Goal: Task Accomplishment & Management: Manage account settings

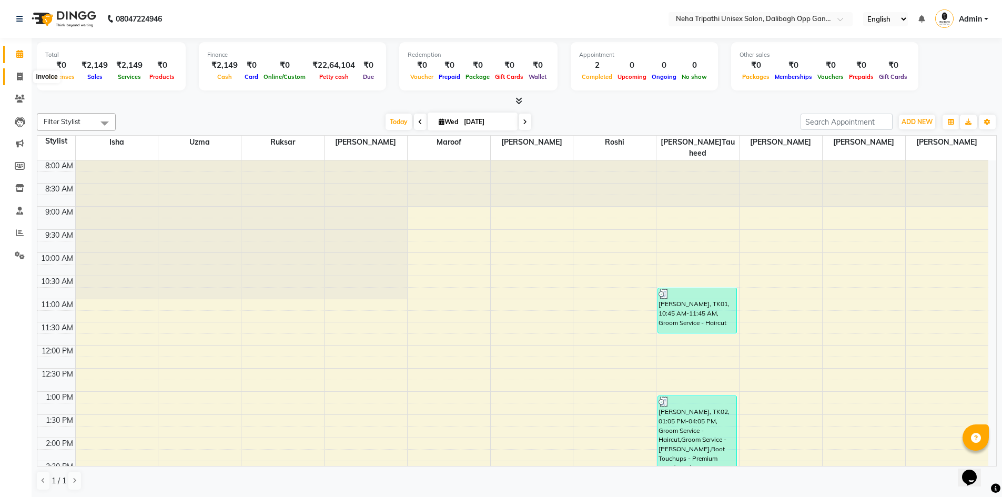
click at [21, 73] on icon at bounding box center [20, 77] width 6 height 8
select select "6624"
select select "service"
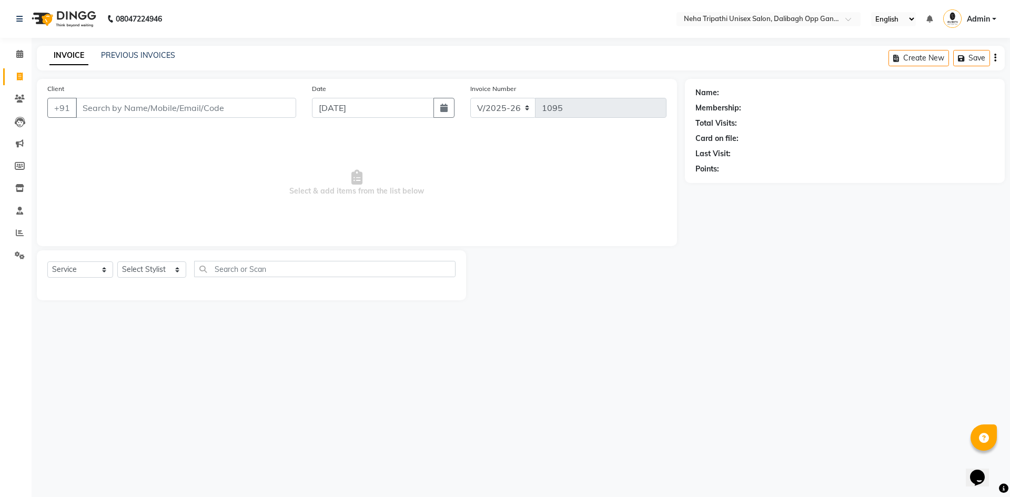
click at [97, 107] on input "Client" at bounding box center [186, 108] width 220 height 20
click at [93, 112] on input "Client" at bounding box center [186, 108] width 220 height 20
type input "tushar"
click at [260, 105] on span "Add Client" at bounding box center [269, 108] width 42 height 11
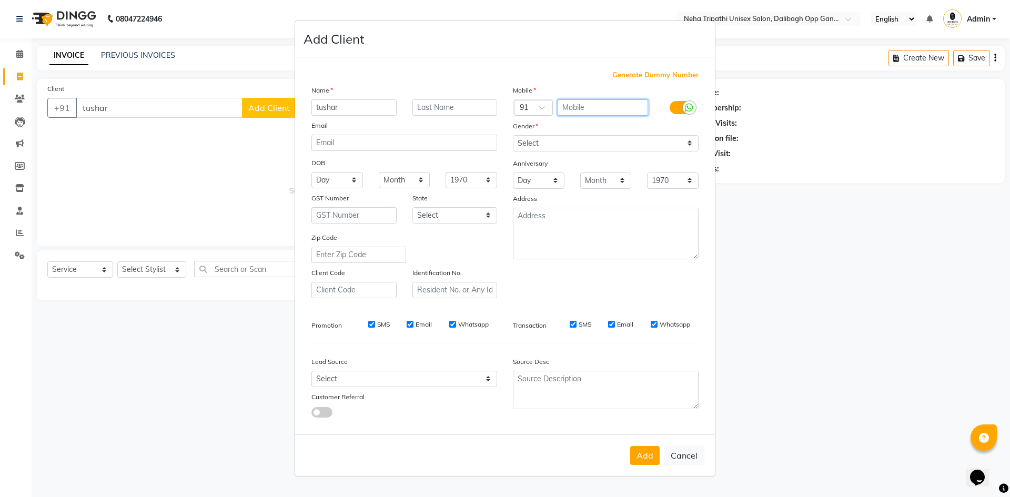
click at [579, 104] on input "text" at bounding box center [603, 107] width 91 height 16
type input "790552511"
click at [639, 149] on select "Select [DEMOGRAPHIC_DATA] [DEMOGRAPHIC_DATA] Other Prefer Not To Say" at bounding box center [606, 143] width 186 height 16
select select "[DEMOGRAPHIC_DATA]"
click at [513, 135] on select "Select [DEMOGRAPHIC_DATA] [DEMOGRAPHIC_DATA] Other Prefer Not To Say" at bounding box center [606, 143] width 186 height 16
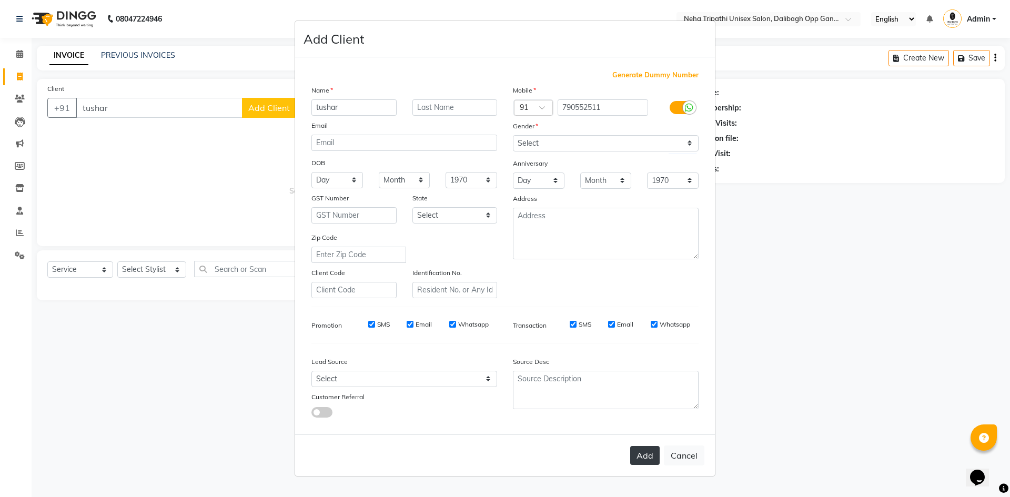
click at [647, 447] on button "Add" at bounding box center [644, 455] width 29 height 19
type input "790552511"
select select
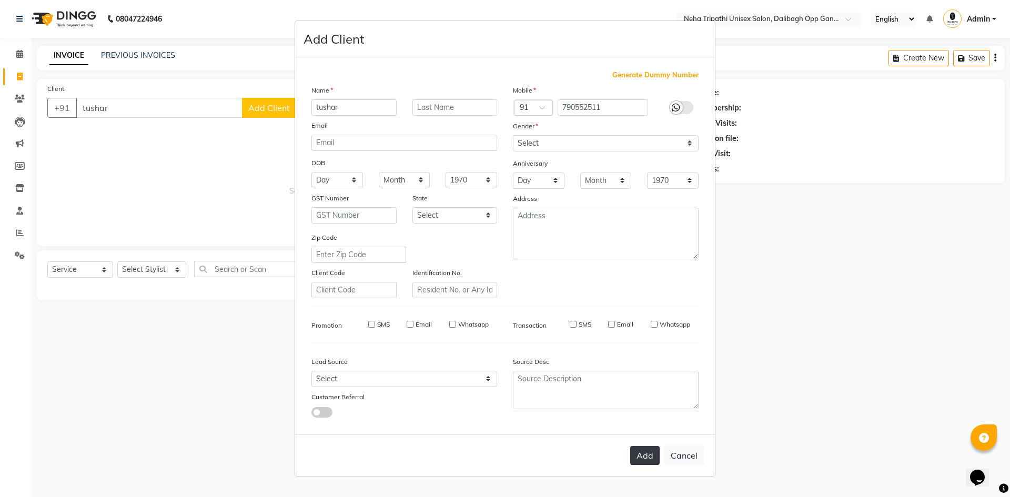
select select
checkbox input "false"
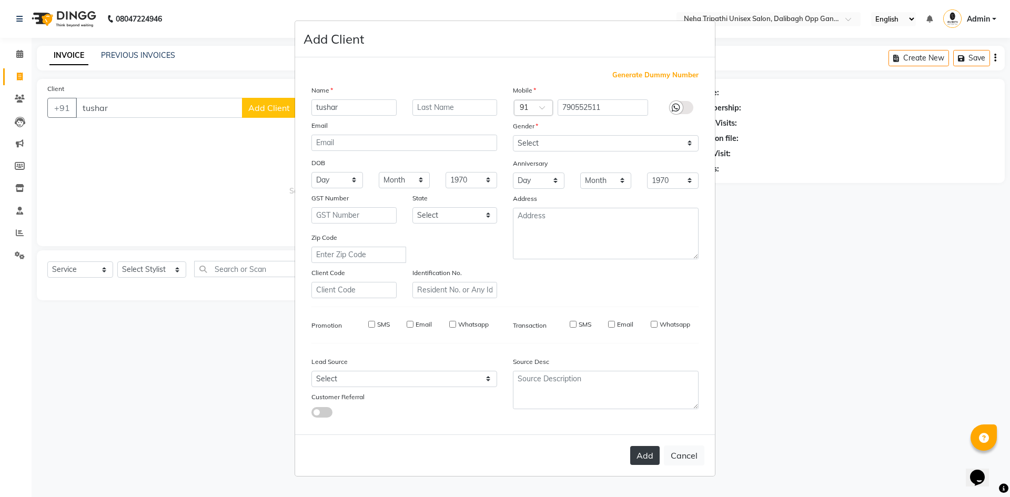
checkbox input "false"
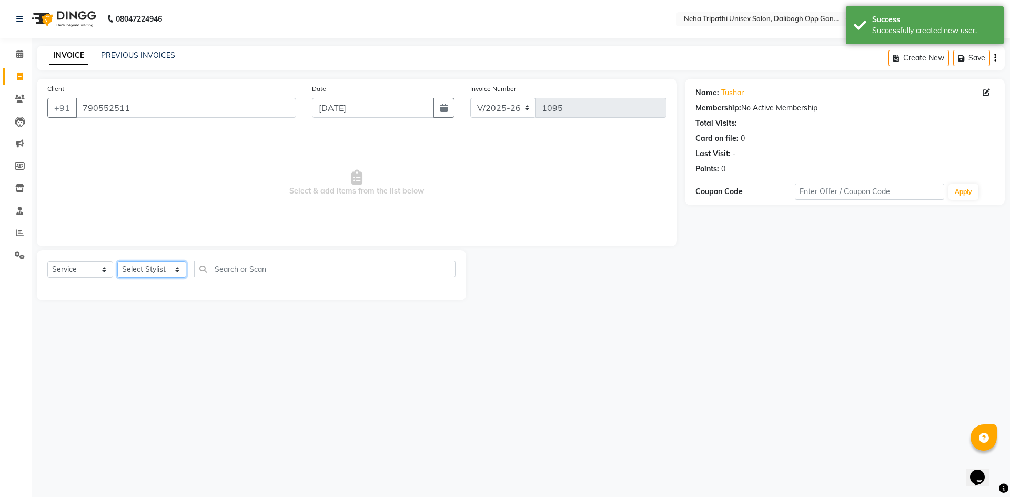
click at [157, 263] on select "Select Stylist [PERSON_NAME] isha [PERSON_NAME] [PERSON_NAME].Tauheed Roshi [PE…" at bounding box center [151, 269] width 69 height 16
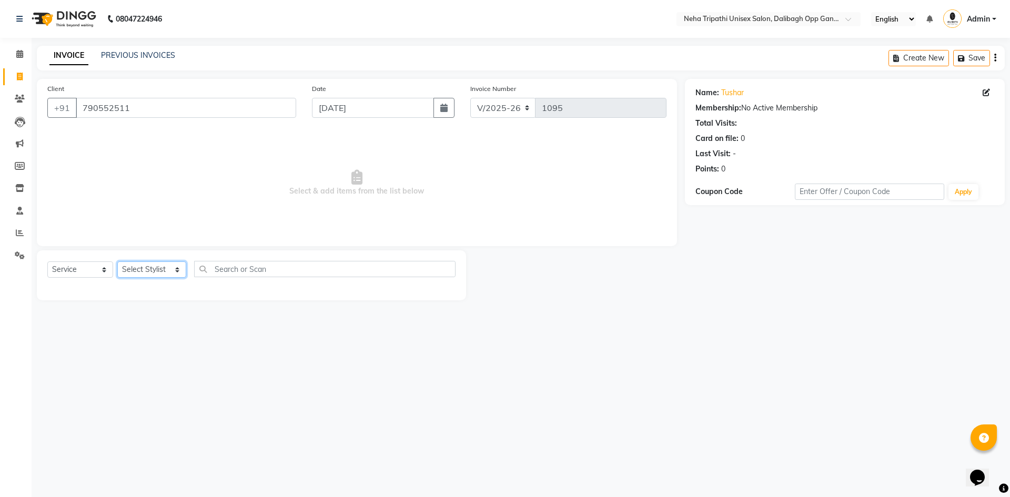
select select "77204"
click at [117, 261] on select "Select Stylist [PERSON_NAME] isha [PERSON_NAME] [PERSON_NAME].Tauheed Roshi [PE…" at bounding box center [151, 269] width 69 height 16
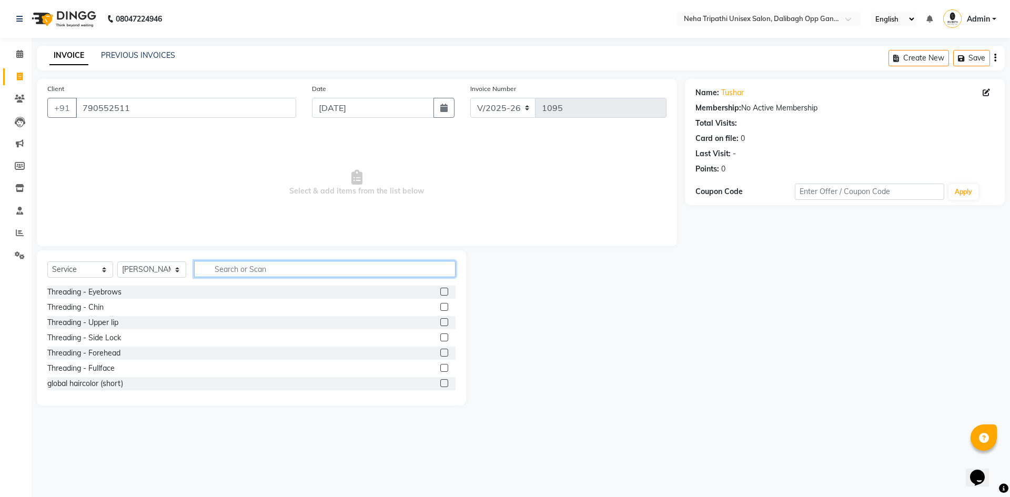
click at [223, 273] on input "text" at bounding box center [324, 269] width 261 height 16
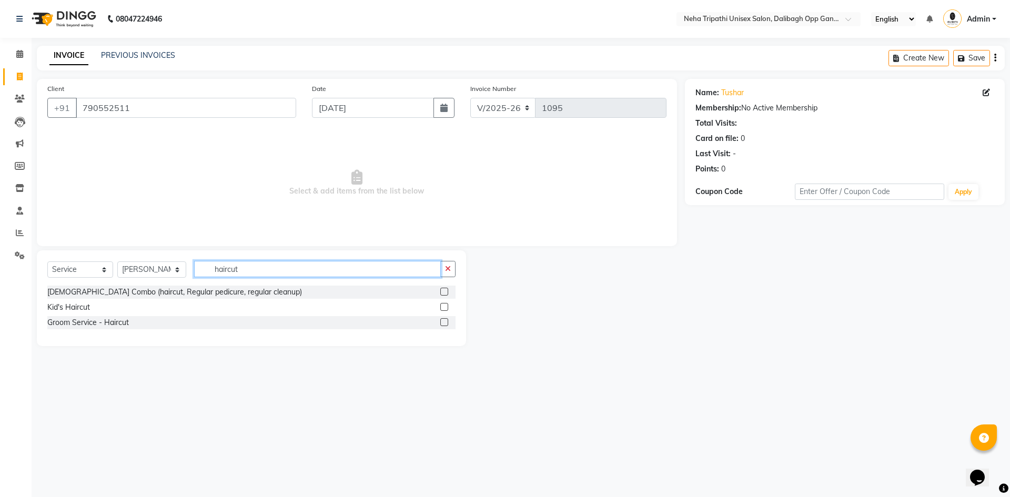
type input "haircut"
click at [444, 321] on label at bounding box center [444, 322] width 8 height 8
click at [444, 321] on input "checkbox" at bounding box center [443, 322] width 7 height 7
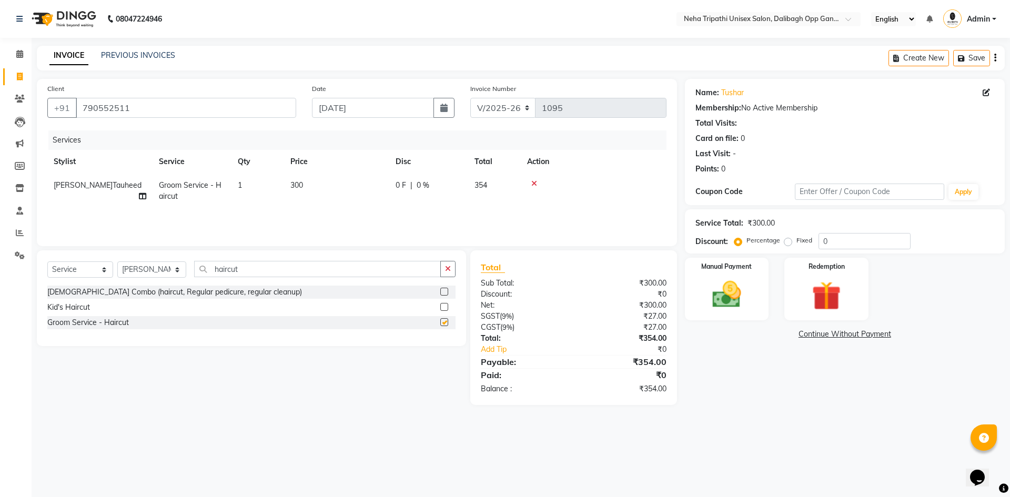
checkbox input "false"
click at [451, 269] on icon "button" at bounding box center [448, 268] width 6 height 7
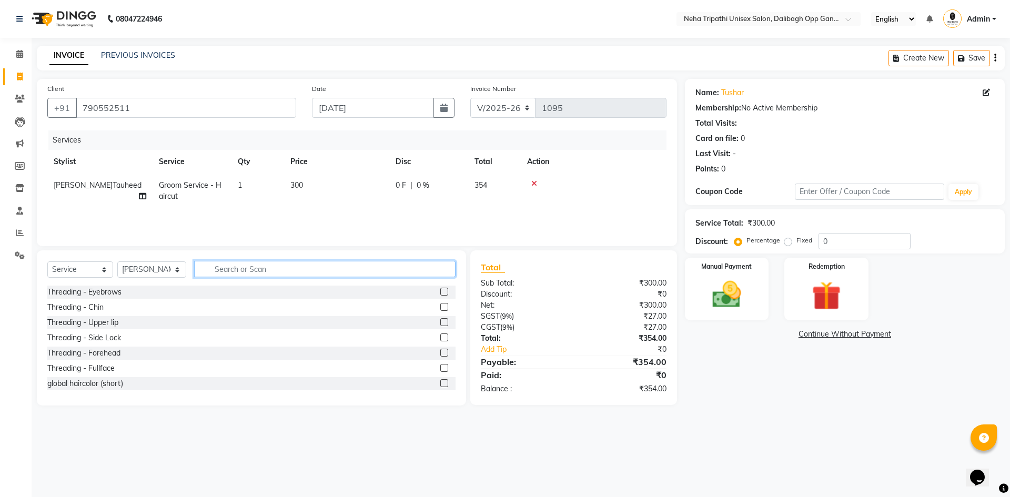
click at [220, 266] on input "text" at bounding box center [324, 269] width 261 height 16
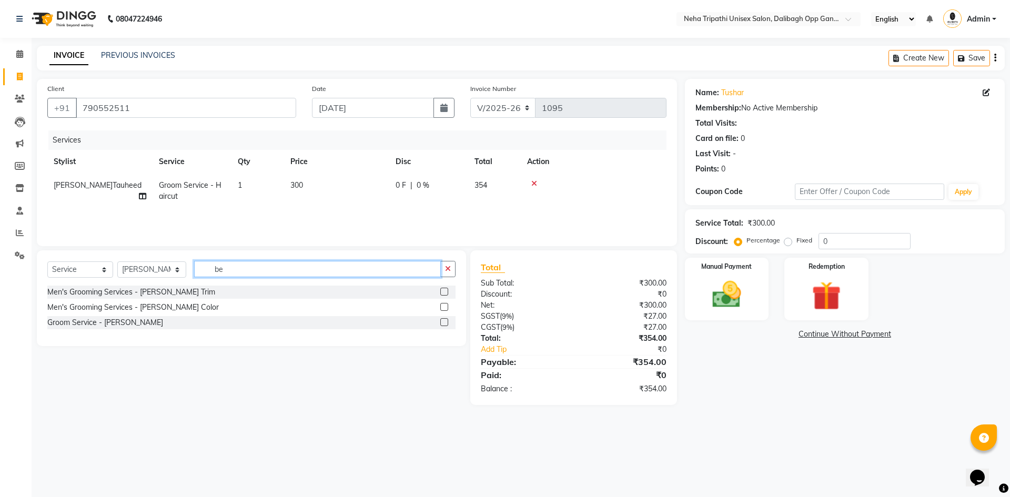
type input "be"
click at [446, 319] on label at bounding box center [444, 322] width 8 height 8
click at [446, 319] on input "checkbox" at bounding box center [443, 322] width 7 height 7
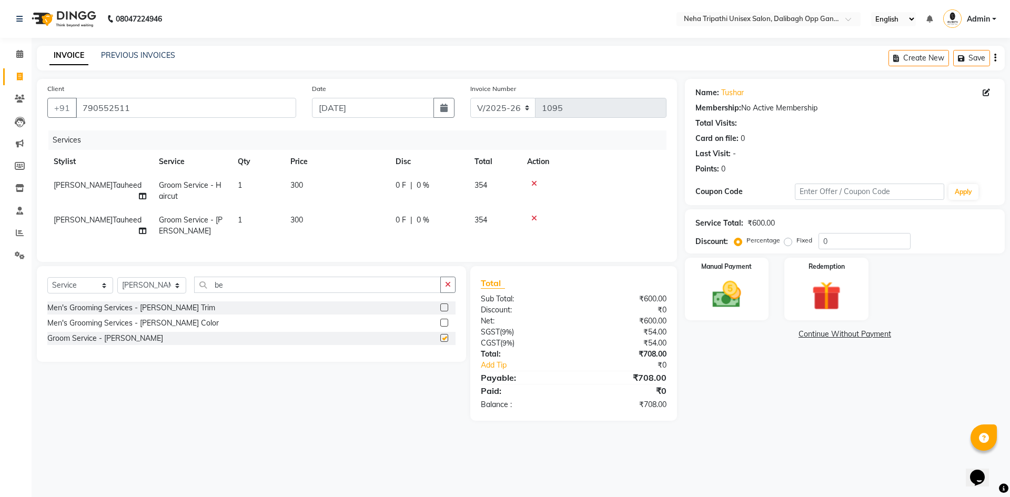
checkbox input "false"
click at [450, 293] on button "button" at bounding box center [447, 285] width 15 height 16
type input "be"
click at [445, 342] on label at bounding box center [444, 338] width 8 height 8
click at [445, 342] on input "checkbox" at bounding box center [443, 338] width 7 height 7
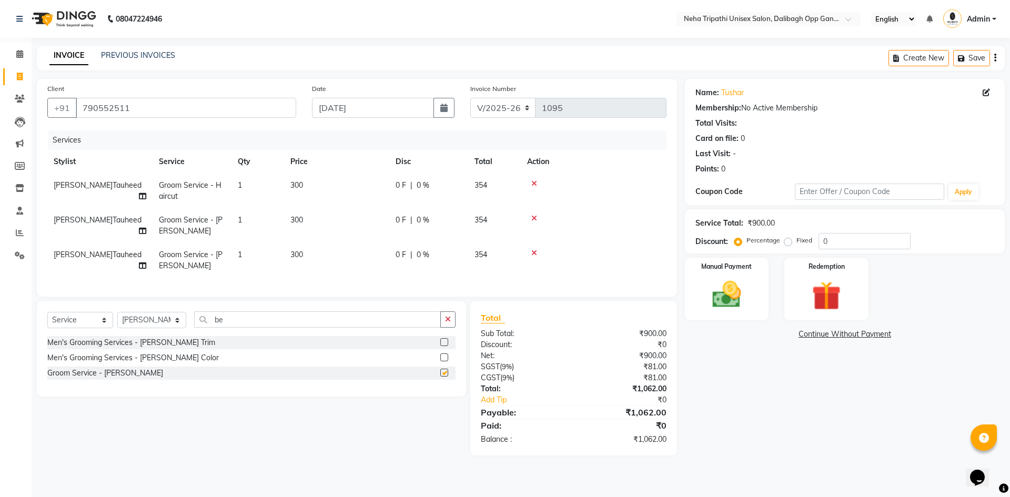
checkbox input "false"
click at [449, 323] on icon "button" at bounding box center [448, 319] width 6 height 7
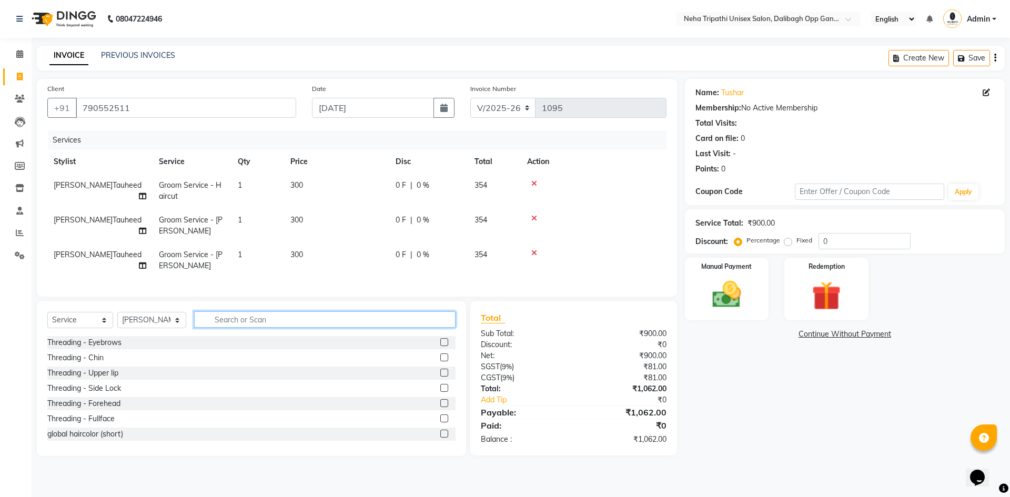
click at [224, 324] on input "text" at bounding box center [324, 319] width 261 height 16
click at [22, 95] on icon at bounding box center [20, 99] width 10 height 8
click at [164, 107] on input "790552511" at bounding box center [186, 108] width 220 height 20
click at [537, 250] on icon at bounding box center [534, 252] width 6 height 7
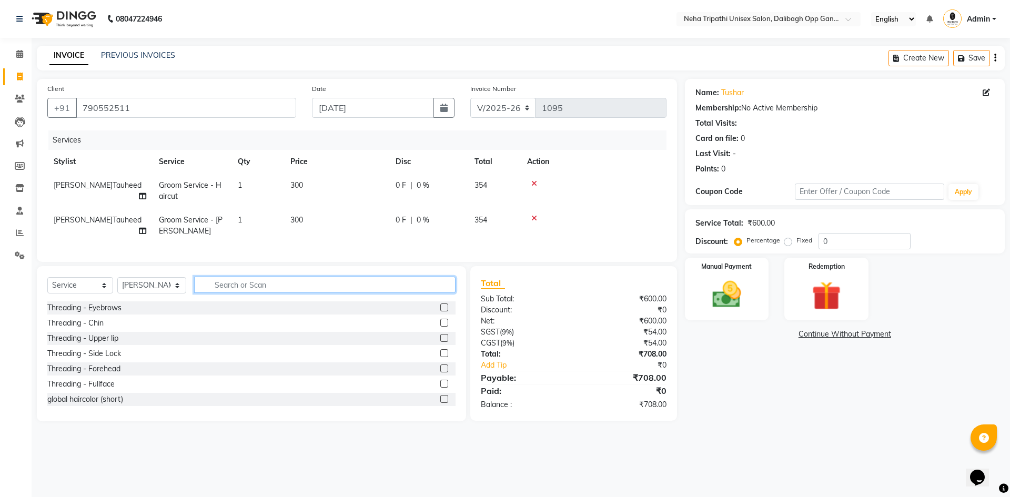
click at [220, 292] on input "text" at bounding box center [324, 285] width 261 height 16
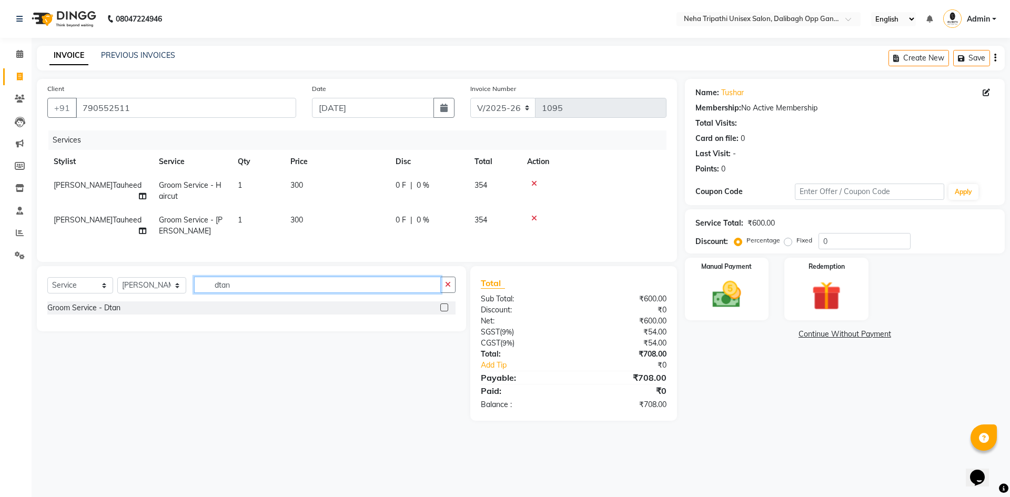
type input "dtan"
click at [441, 311] on label at bounding box center [444, 308] width 8 height 8
click at [441, 311] on input "checkbox" at bounding box center [443, 308] width 7 height 7
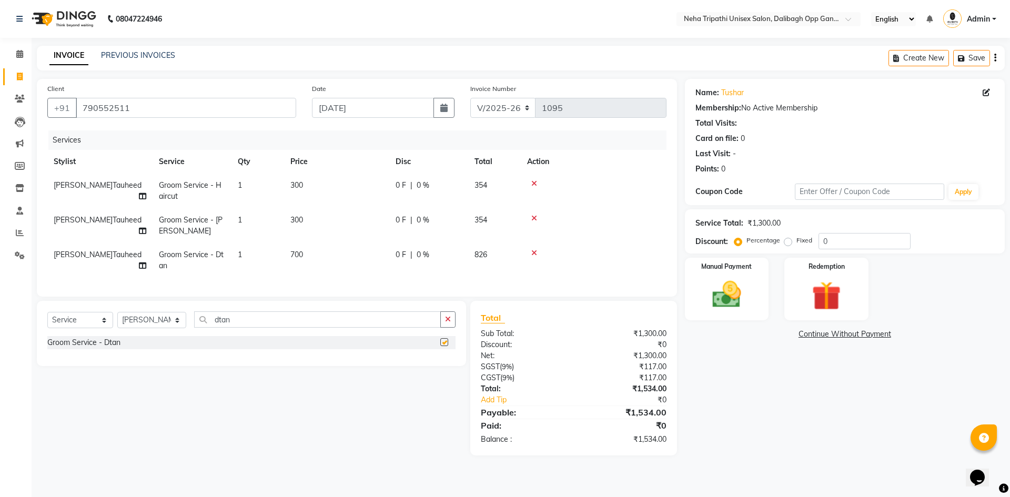
checkbox input "false"
click at [797, 243] on label "Fixed" at bounding box center [805, 240] width 16 height 9
click at [787, 243] on input "Fixed" at bounding box center [790, 240] width 7 height 7
radio input "true"
click at [834, 244] on input "0" at bounding box center [865, 241] width 92 height 16
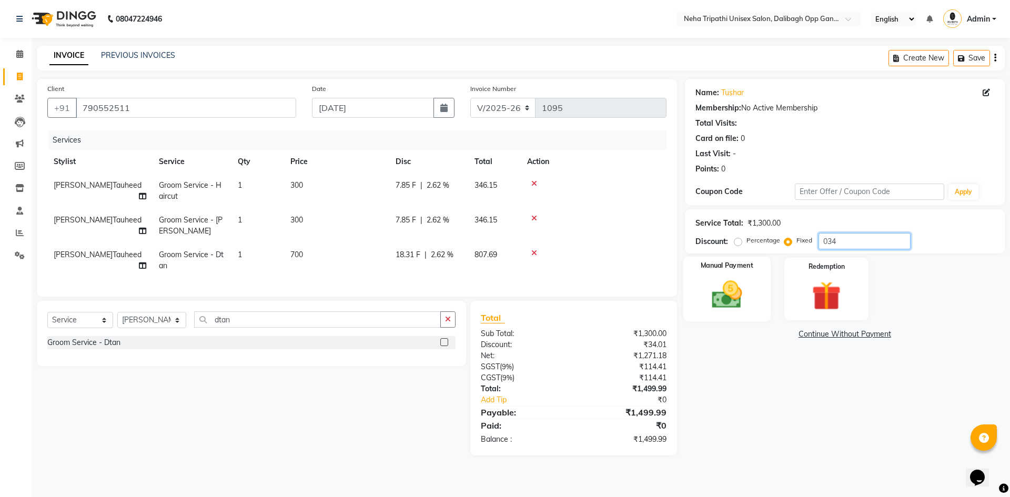
type input "034"
click at [738, 288] on img at bounding box center [726, 294] width 49 height 35
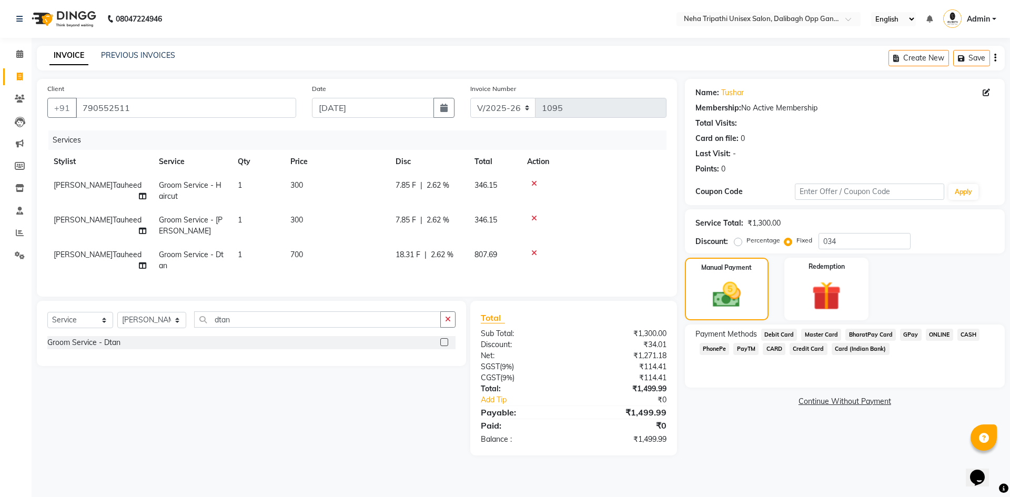
click at [937, 337] on span "ONLINE" at bounding box center [939, 335] width 27 height 12
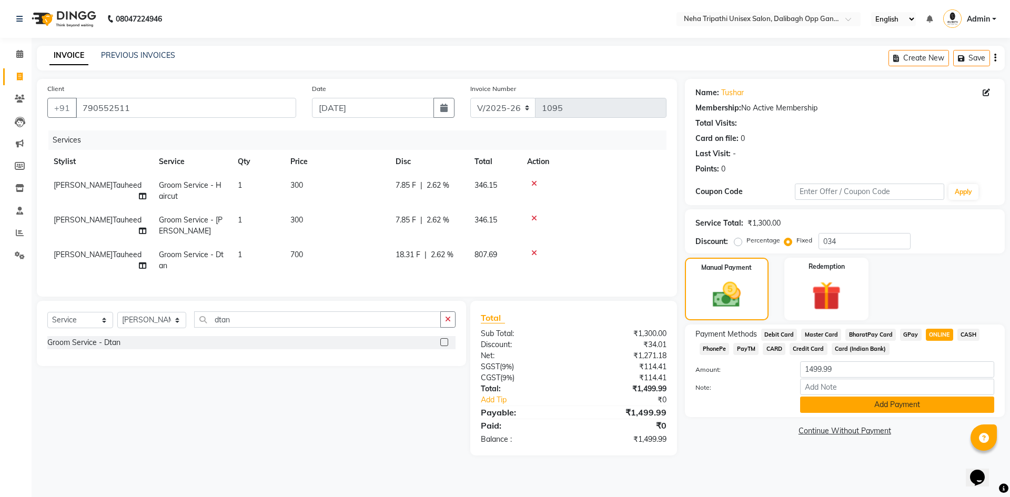
click at [929, 406] on button "Add Payment" at bounding box center [897, 405] width 194 height 16
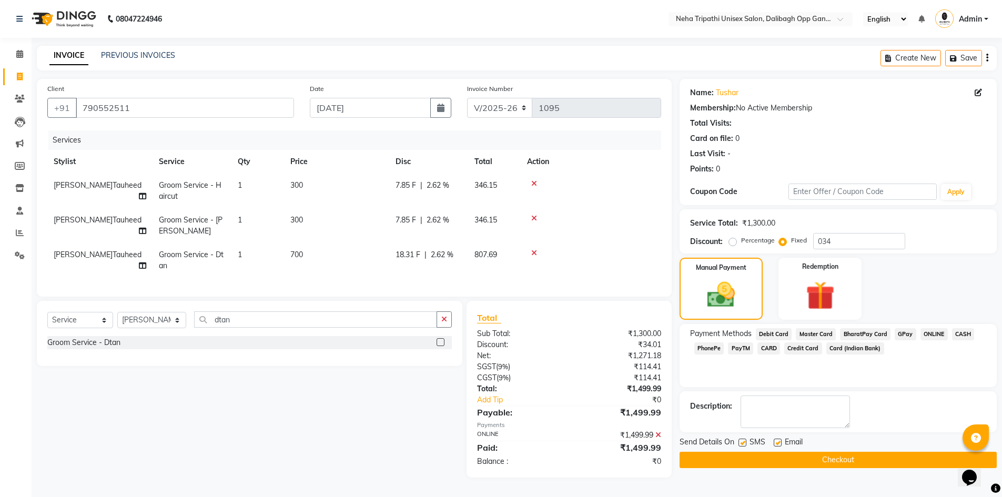
click at [830, 458] on button "Checkout" at bounding box center [838, 460] width 317 height 16
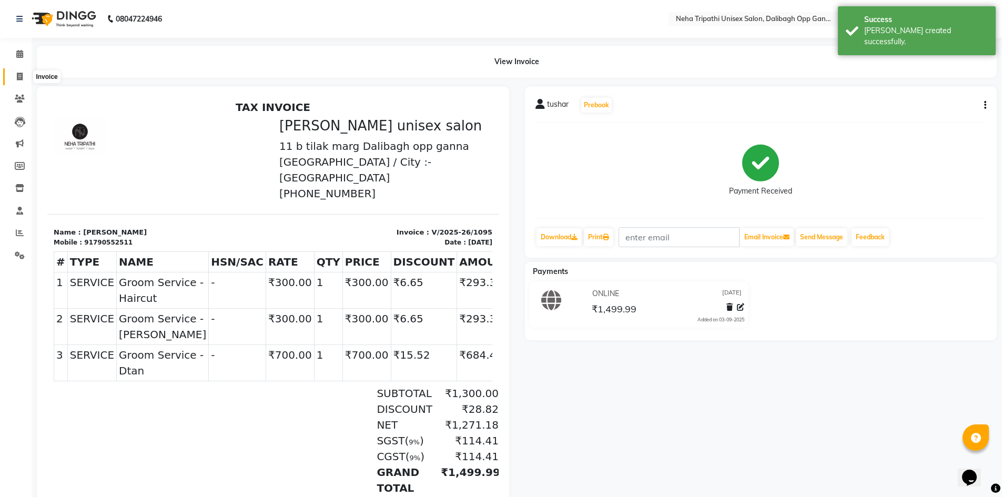
click at [21, 73] on icon at bounding box center [20, 77] width 6 height 8
select select "service"
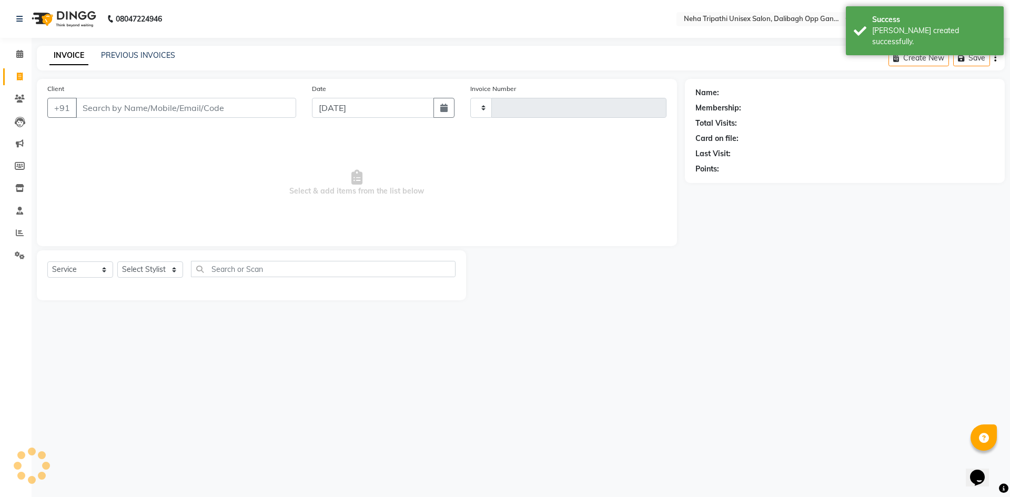
type input "1096"
select select "6624"
click at [99, 102] on input "Client" at bounding box center [186, 108] width 220 height 20
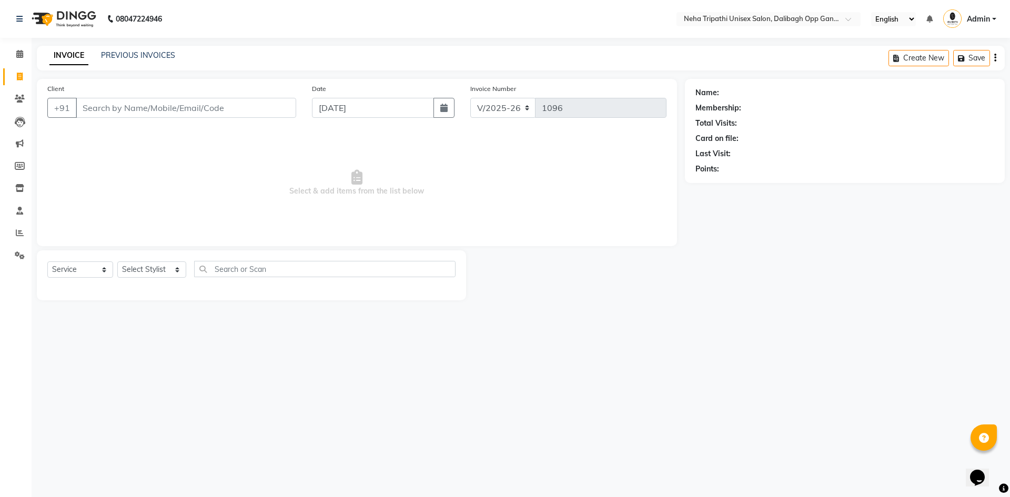
click at [83, 103] on input "Client" at bounding box center [186, 108] width 220 height 20
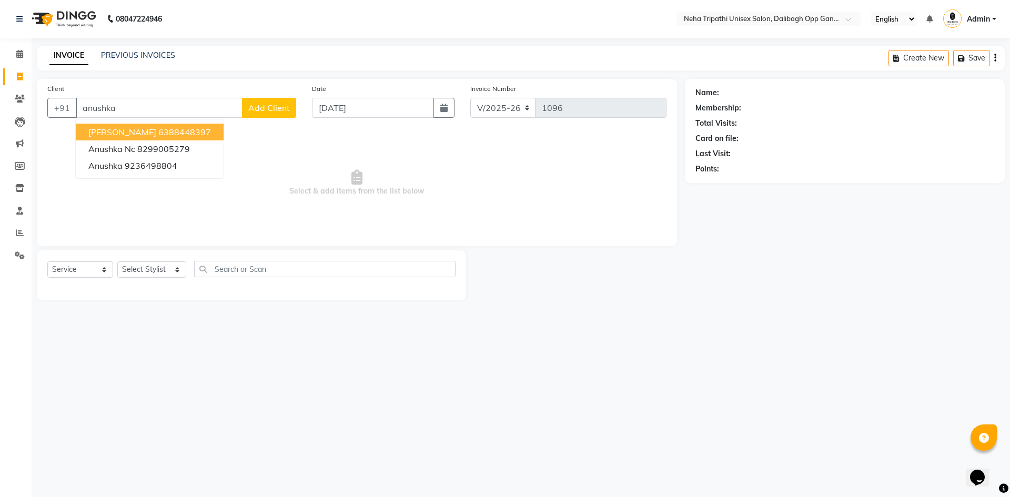
type input "anushka"
click at [269, 106] on span "Add Client" at bounding box center [269, 108] width 42 height 11
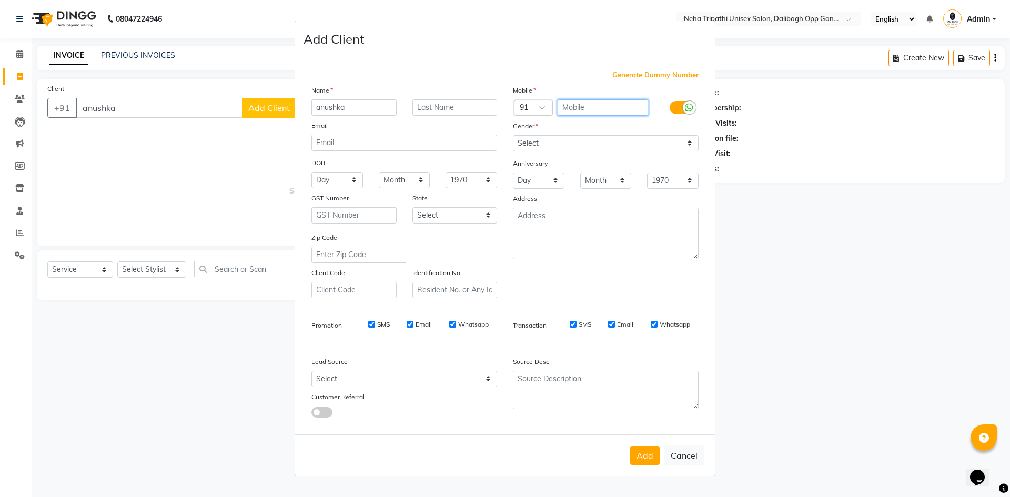
click at [598, 106] on input "text" at bounding box center [603, 107] width 91 height 16
type input "7800538368"
click at [544, 144] on select "Select [DEMOGRAPHIC_DATA] [DEMOGRAPHIC_DATA] Other Prefer Not To Say" at bounding box center [606, 143] width 186 height 16
select select "[DEMOGRAPHIC_DATA]"
click at [513, 135] on select "Select [DEMOGRAPHIC_DATA] [DEMOGRAPHIC_DATA] Other Prefer Not To Say" at bounding box center [606, 143] width 186 height 16
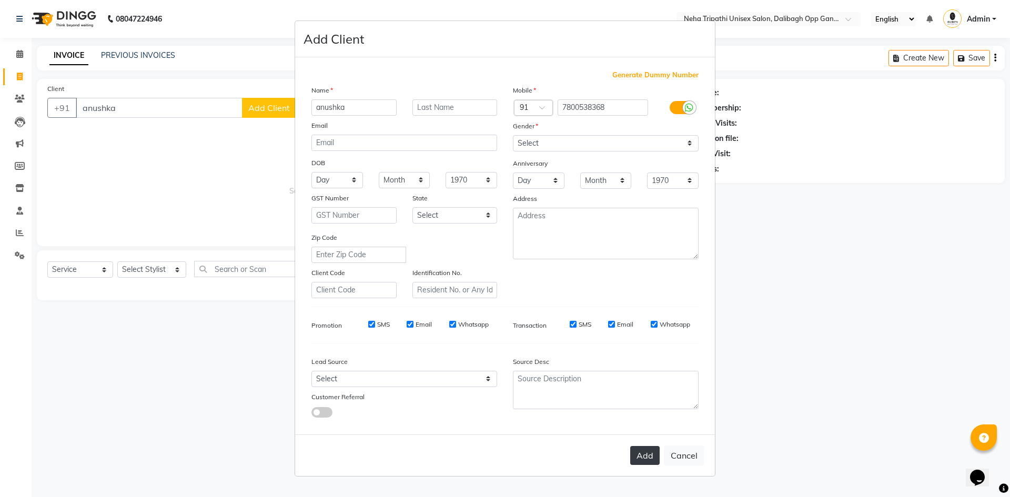
click at [641, 454] on button "Add" at bounding box center [644, 455] width 29 height 19
type input "7800538368"
select select
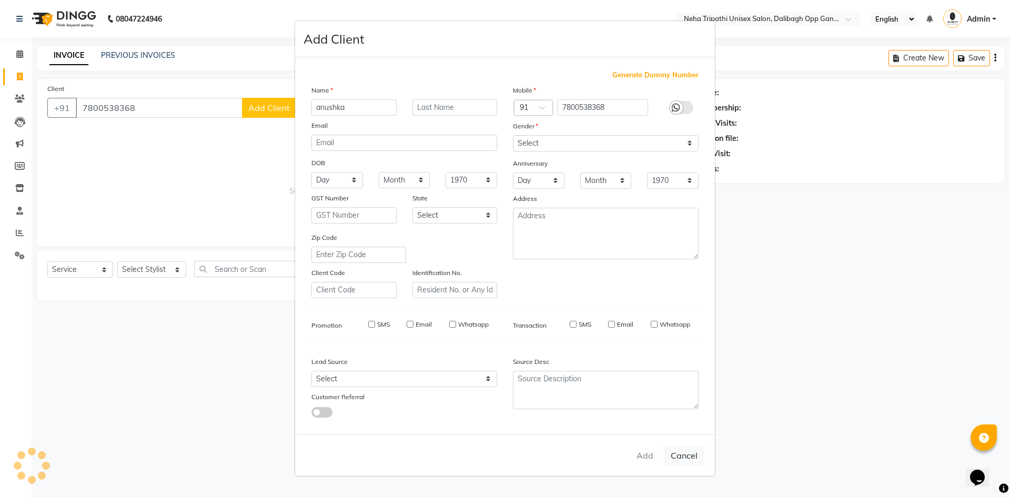
select select
checkbox input "false"
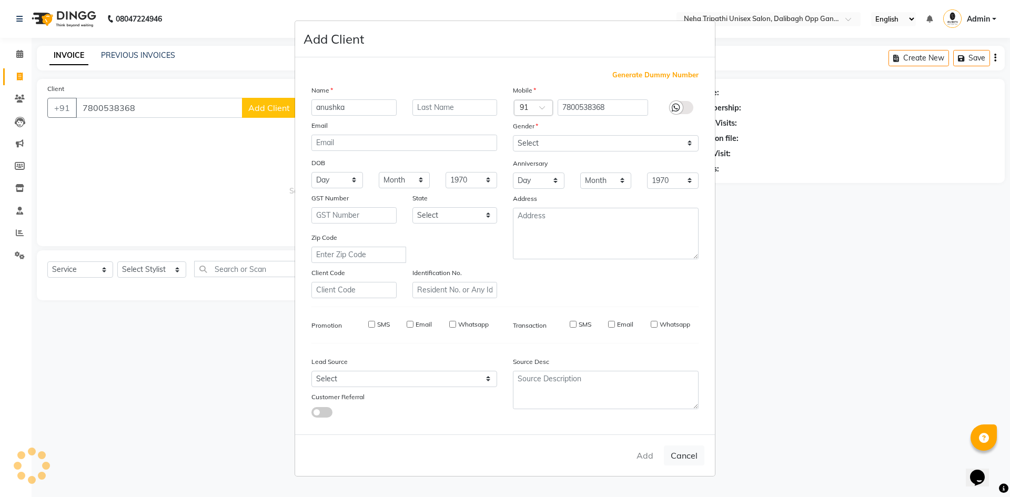
checkbox input "false"
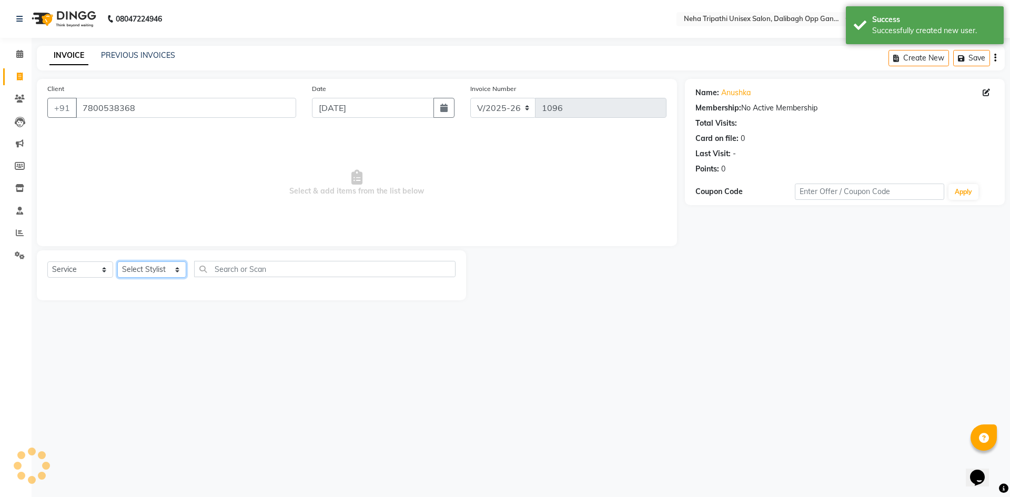
click at [162, 261] on select "Select Stylist [PERSON_NAME] isha [PERSON_NAME] [PERSON_NAME].Tauheed Roshi [PE…" at bounding box center [151, 269] width 69 height 16
select select "80473"
click at [117, 261] on select "Select Stylist [PERSON_NAME] isha [PERSON_NAME] [PERSON_NAME].Tauheed Roshi [PE…" at bounding box center [151, 269] width 69 height 16
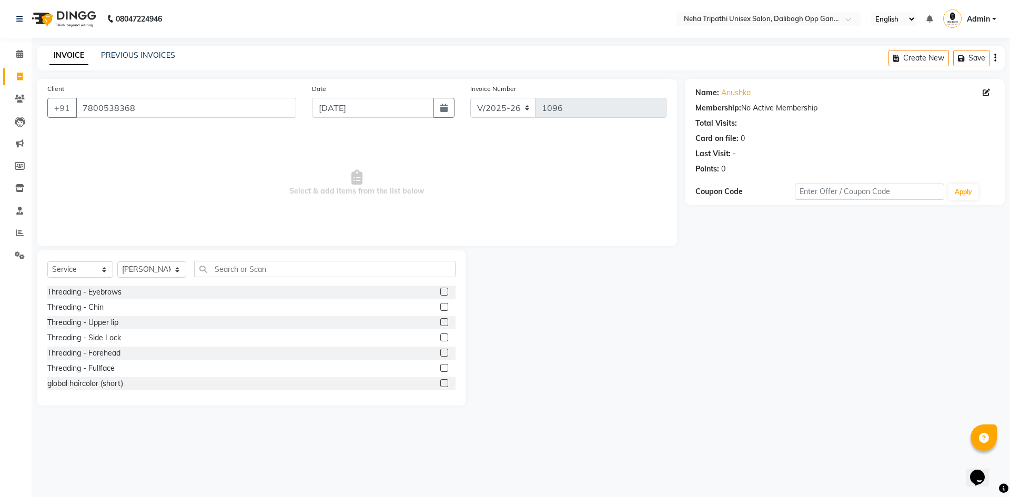
click at [440, 294] on label at bounding box center [444, 292] width 8 height 8
click at [440, 294] on input "checkbox" at bounding box center [443, 292] width 7 height 7
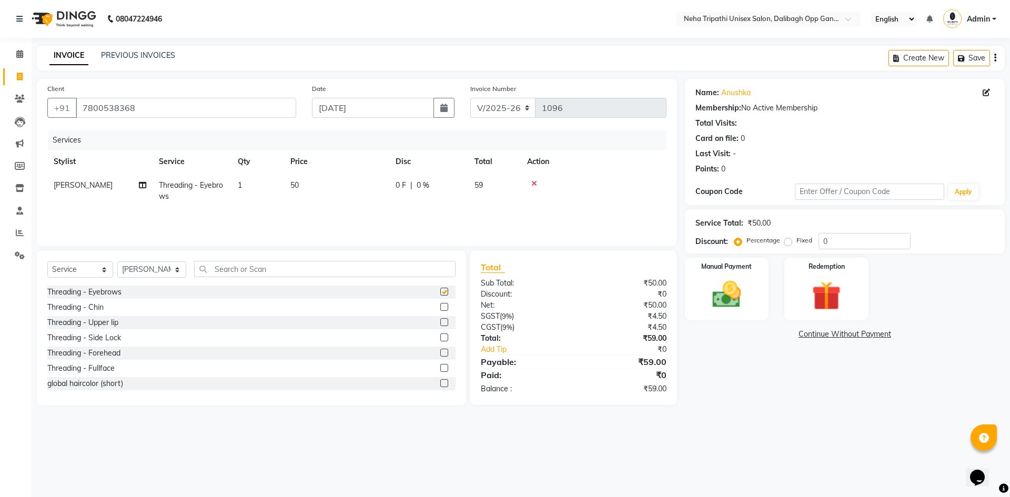
checkbox input "false"
click at [797, 243] on label "Fixed" at bounding box center [805, 240] width 16 height 9
click at [788, 243] on input "Fixed" at bounding box center [790, 240] width 7 height 7
radio input "true"
click at [853, 236] on input "0" at bounding box center [865, 241] width 92 height 16
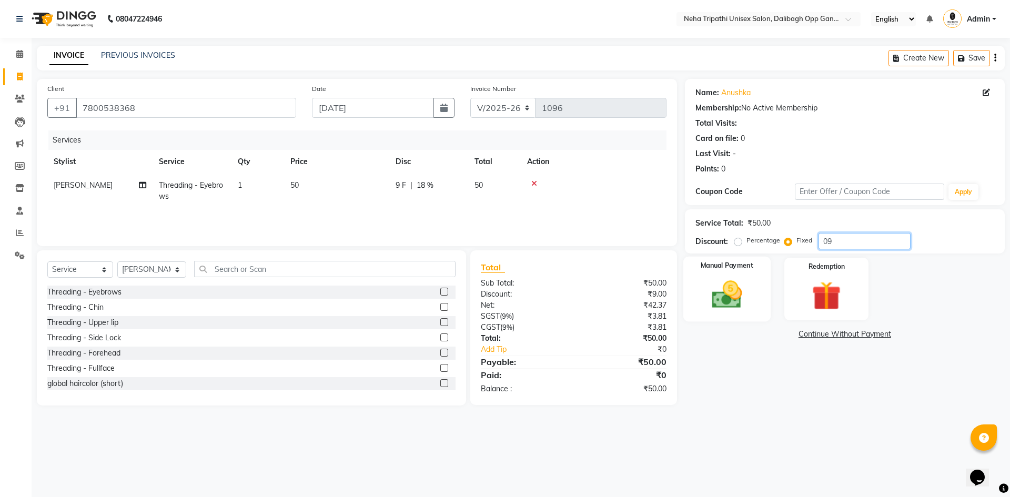
type input "09"
click at [735, 280] on img at bounding box center [726, 294] width 49 height 35
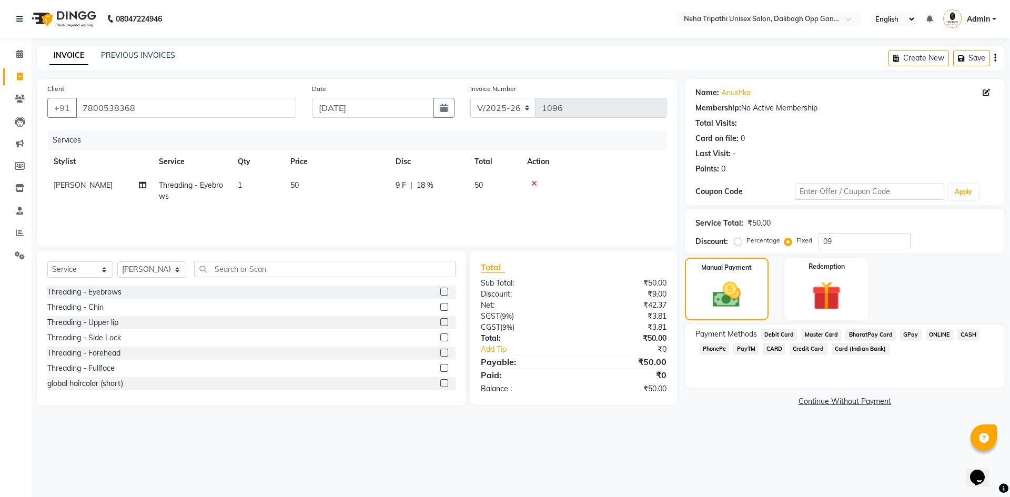
click at [926, 332] on span "ONLINE" at bounding box center [939, 335] width 27 height 12
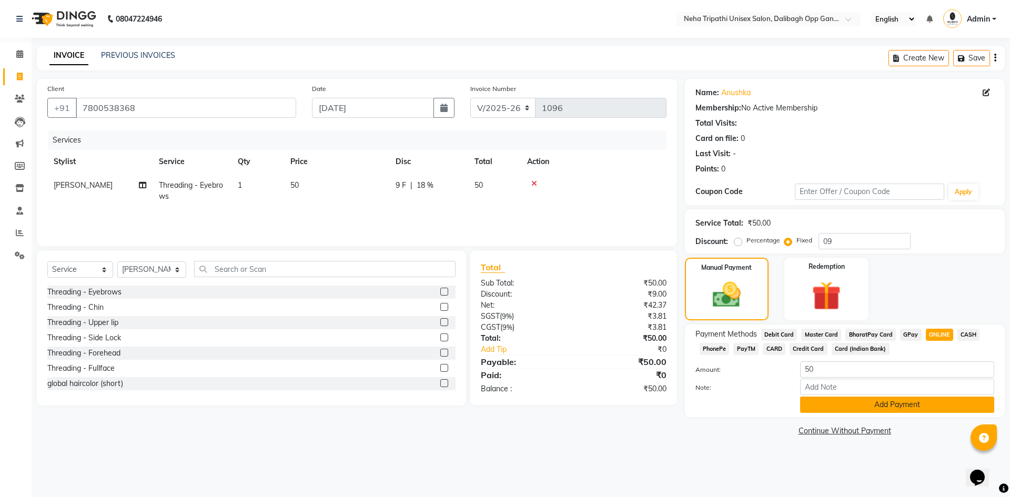
click at [914, 403] on button "Add Payment" at bounding box center [897, 405] width 194 height 16
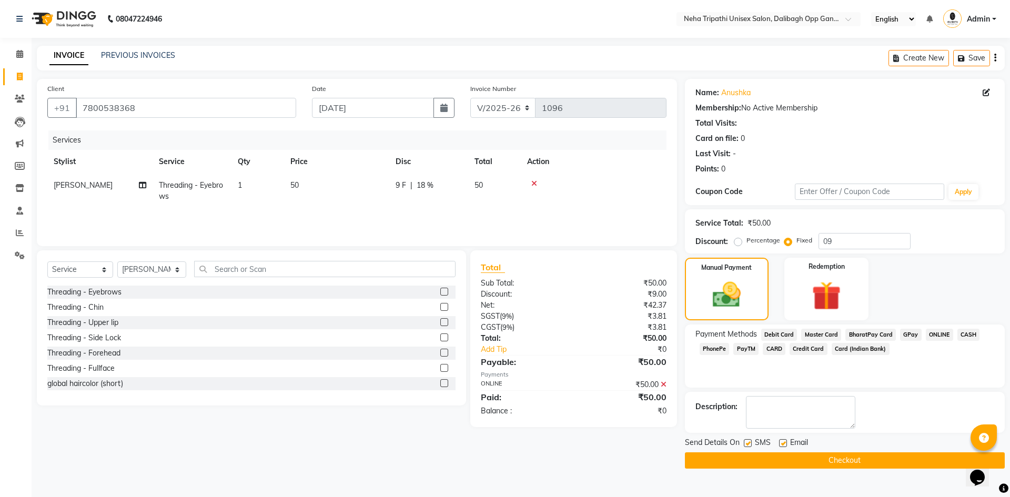
click at [817, 458] on button "Checkout" at bounding box center [845, 460] width 320 height 16
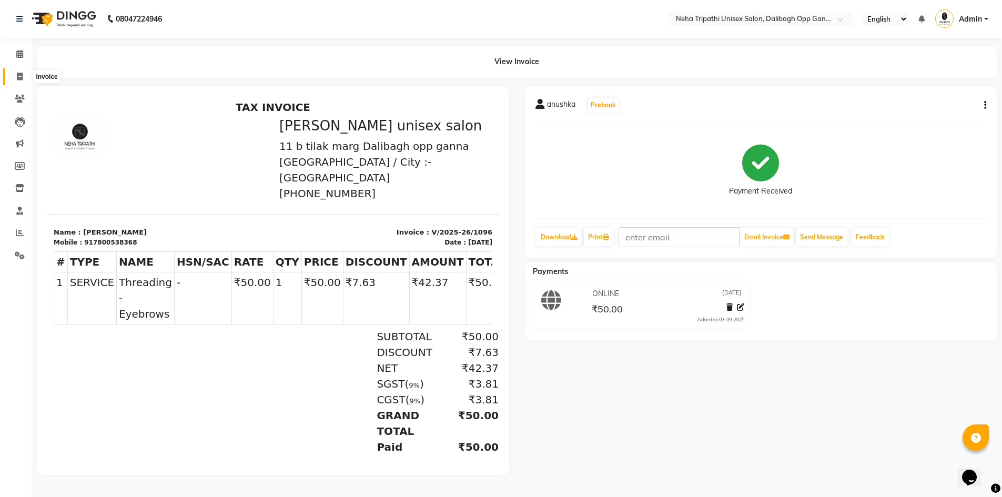
click at [18, 73] on icon at bounding box center [20, 77] width 6 height 8
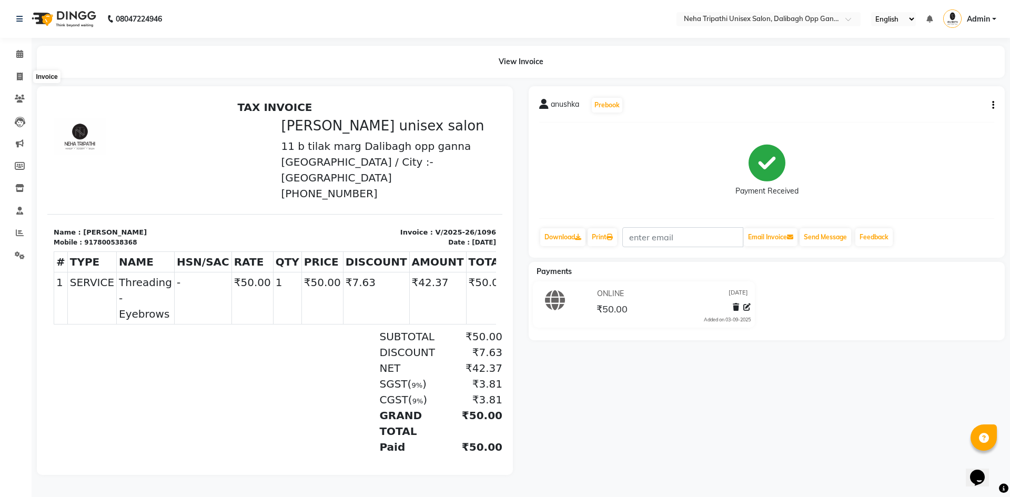
select select "6624"
select select "service"
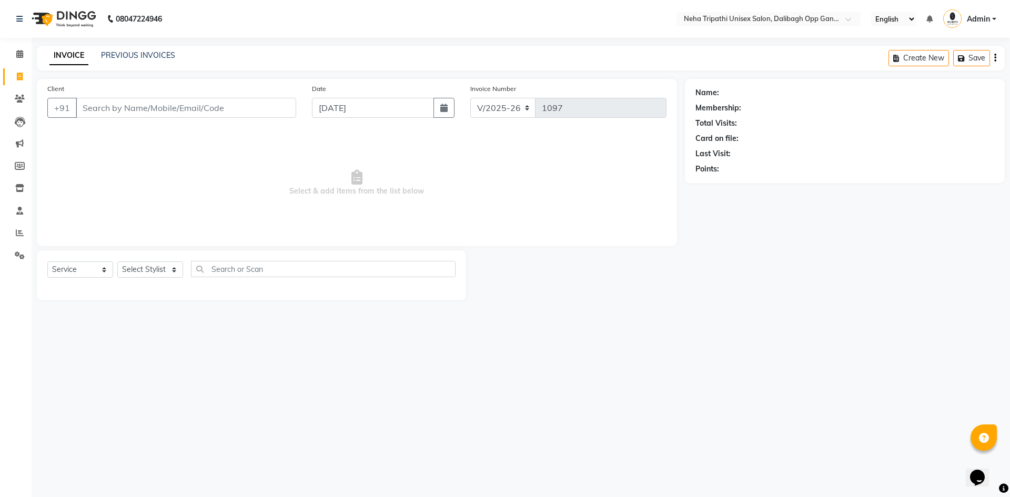
click at [102, 105] on input "Client" at bounding box center [186, 108] width 220 height 20
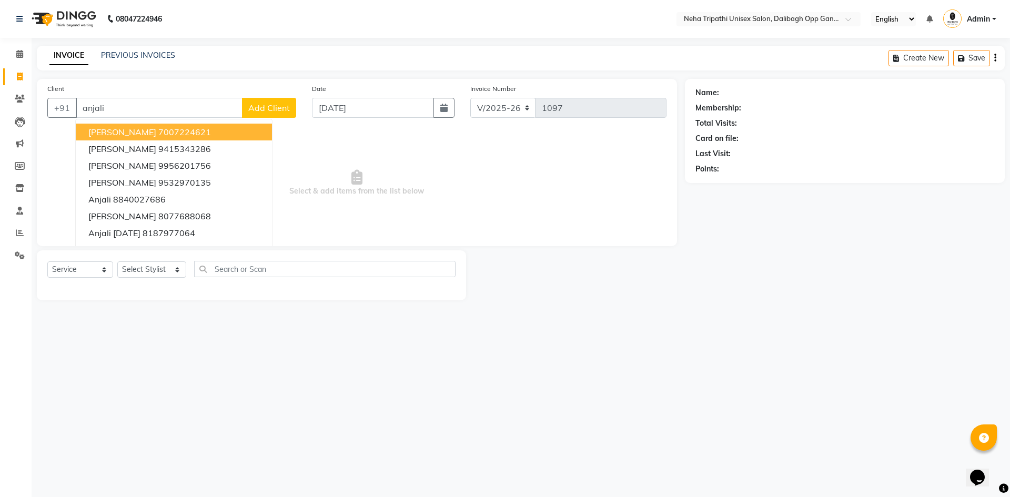
click at [174, 133] on ngb-highlight "7007224621" at bounding box center [184, 132] width 53 height 11
type input "7007224621"
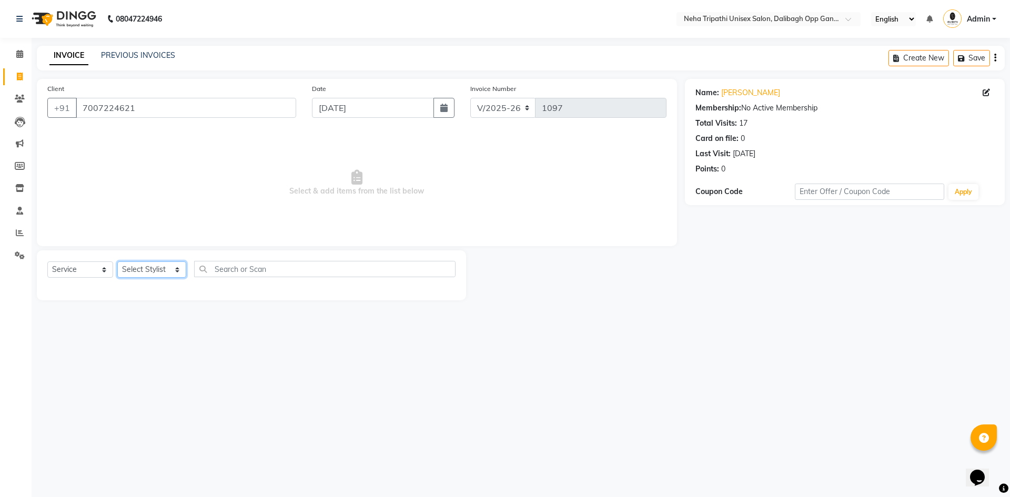
click at [149, 272] on select "Select Stylist [PERSON_NAME] isha [PERSON_NAME] [PERSON_NAME].Tauheed Roshi [PE…" at bounding box center [151, 269] width 69 height 16
select select "80473"
click at [117, 261] on select "Select Stylist [PERSON_NAME] isha [PERSON_NAME] [PERSON_NAME].Tauheed Roshi [PE…" at bounding box center [151, 269] width 69 height 16
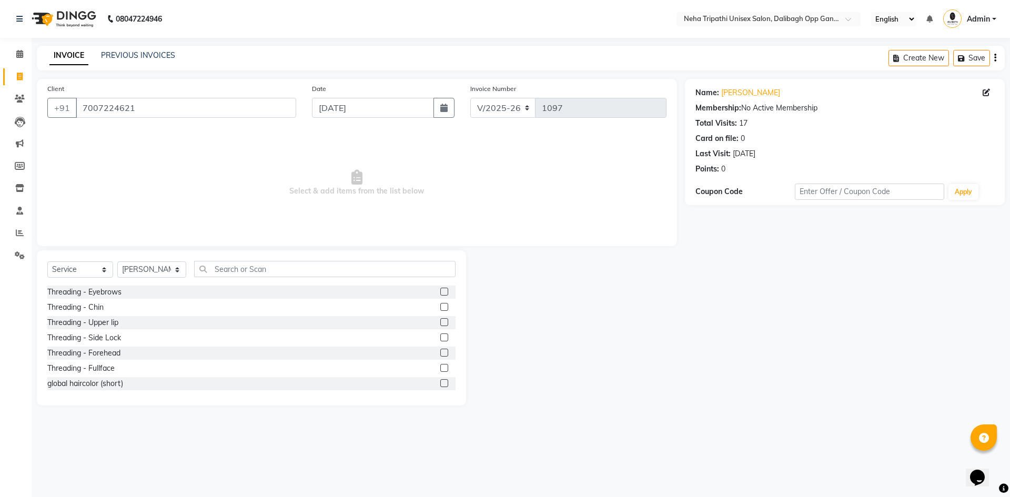
click at [440, 294] on label at bounding box center [444, 292] width 8 height 8
click at [440, 294] on input "checkbox" at bounding box center [443, 292] width 7 height 7
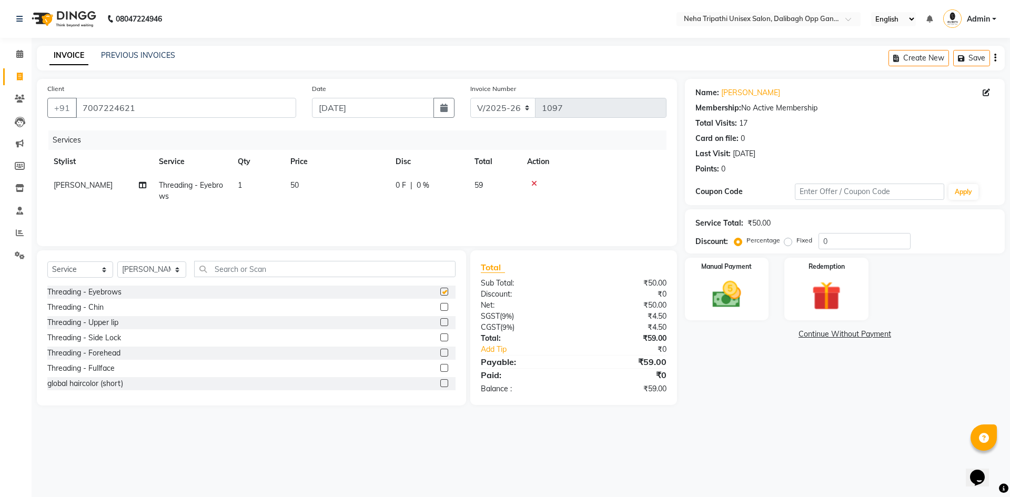
checkbox input "false"
click at [440, 319] on label at bounding box center [444, 322] width 8 height 8
click at [440, 319] on input "checkbox" at bounding box center [443, 322] width 7 height 7
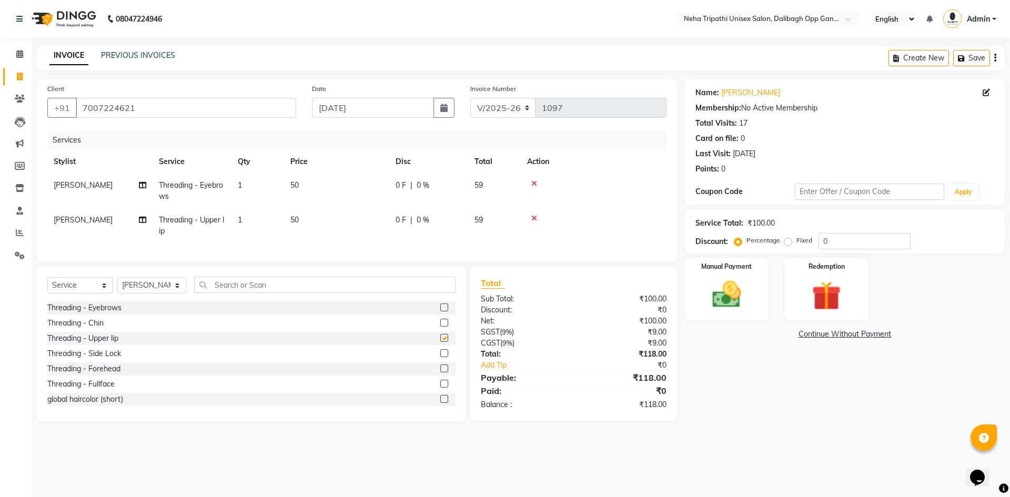
checkbox input "false"
click at [831, 242] on input "0" at bounding box center [865, 241] width 92 height 16
click at [750, 289] on img at bounding box center [726, 294] width 49 height 35
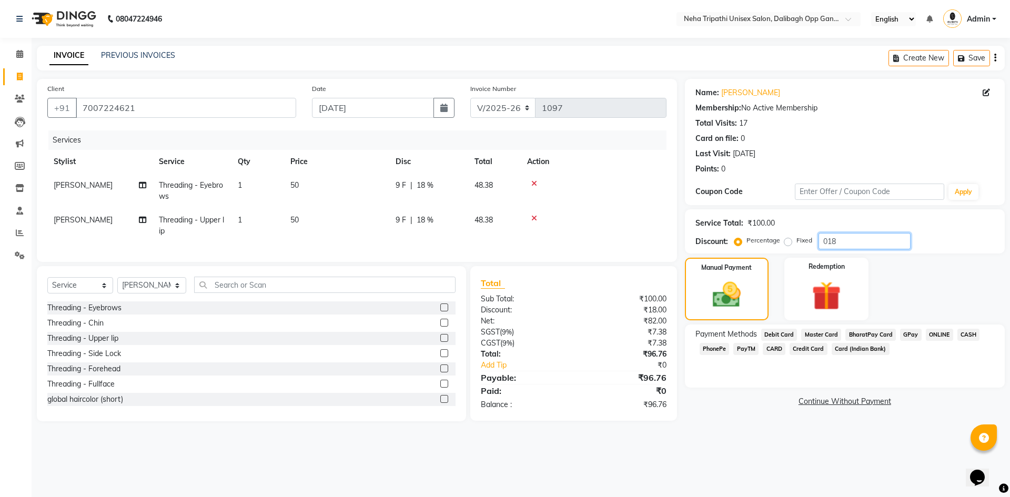
click at [843, 237] on input "018" at bounding box center [865, 241] width 92 height 16
type input "0"
click at [837, 235] on input "number" at bounding box center [865, 241] width 92 height 16
type input "18"
click at [939, 334] on span "ONLINE" at bounding box center [939, 335] width 27 height 12
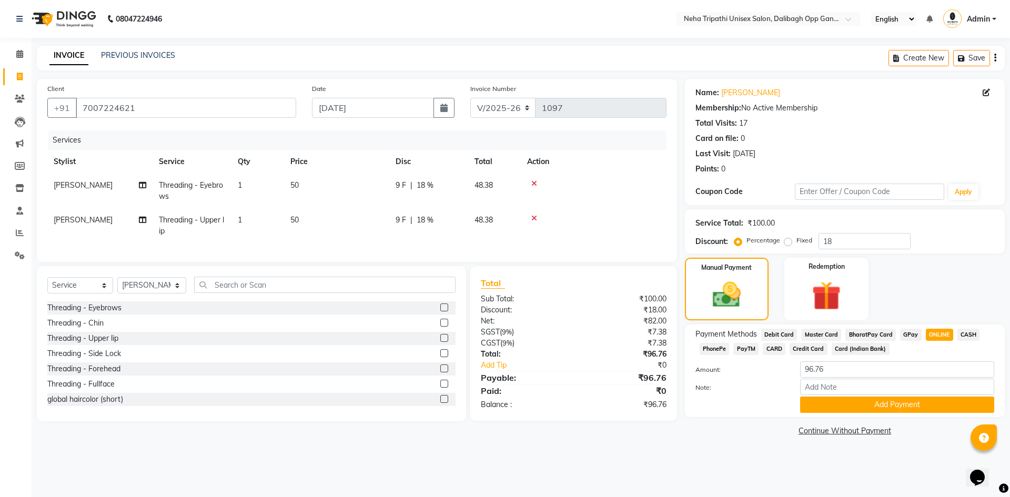
click at [971, 331] on span "CASH" at bounding box center [969, 335] width 23 height 12
click at [934, 402] on button "Add Payment" at bounding box center [897, 405] width 194 height 16
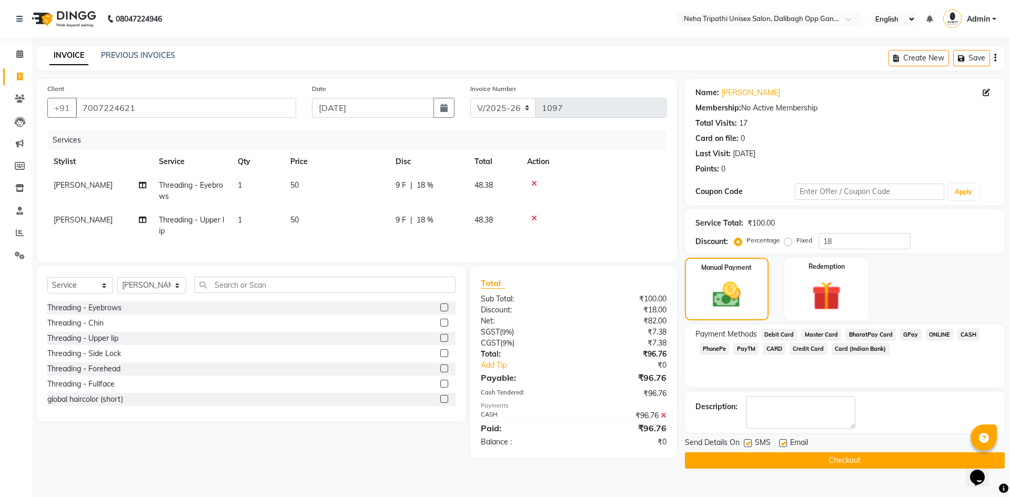
click at [862, 466] on button "Checkout" at bounding box center [845, 460] width 320 height 16
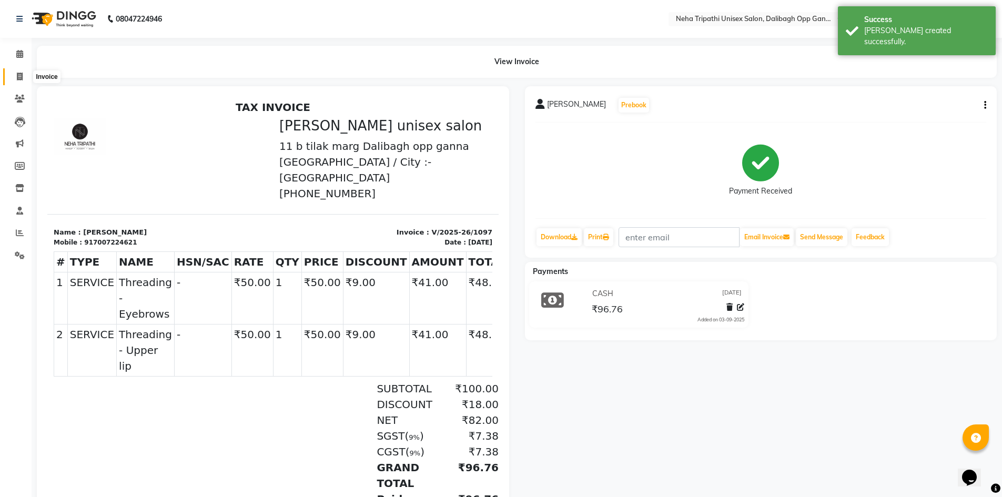
click at [24, 77] on span at bounding box center [20, 77] width 18 height 12
select select "service"
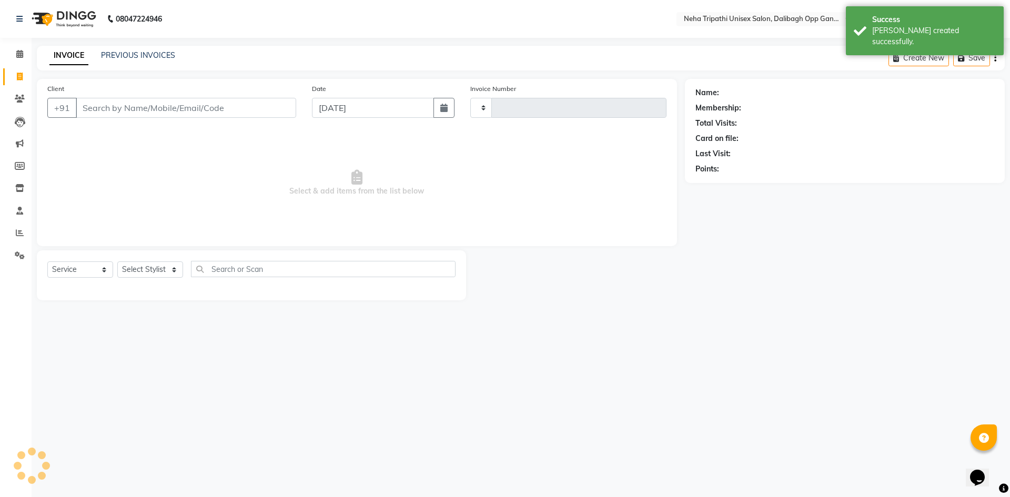
type input "1098"
select select "6624"
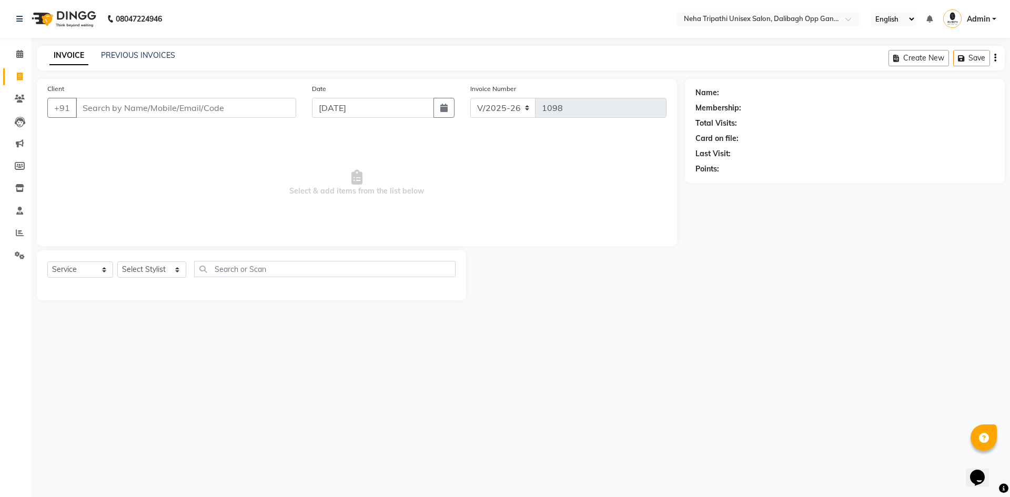
click at [94, 107] on input "Client" at bounding box center [186, 108] width 220 height 20
click at [19, 96] on icon at bounding box center [20, 99] width 10 height 8
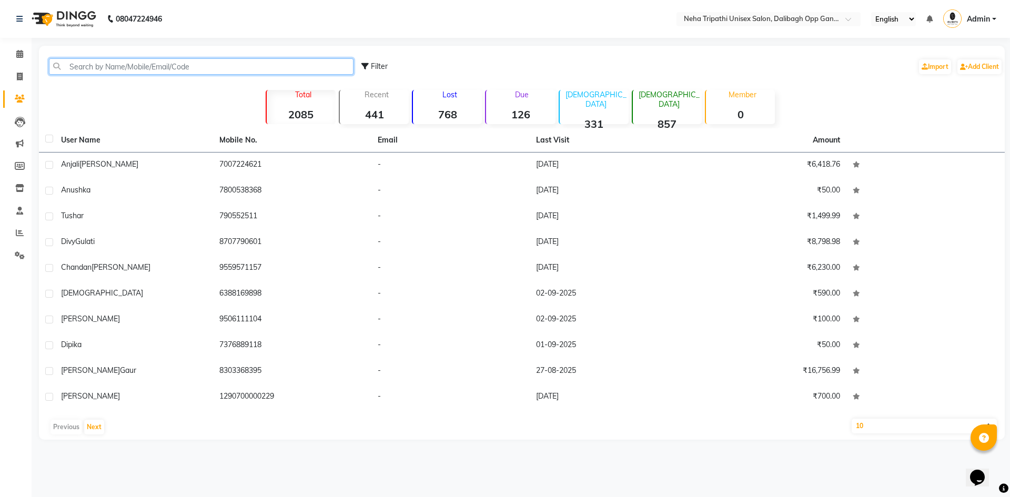
click at [125, 64] on input "text" at bounding box center [201, 66] width 305 height 16
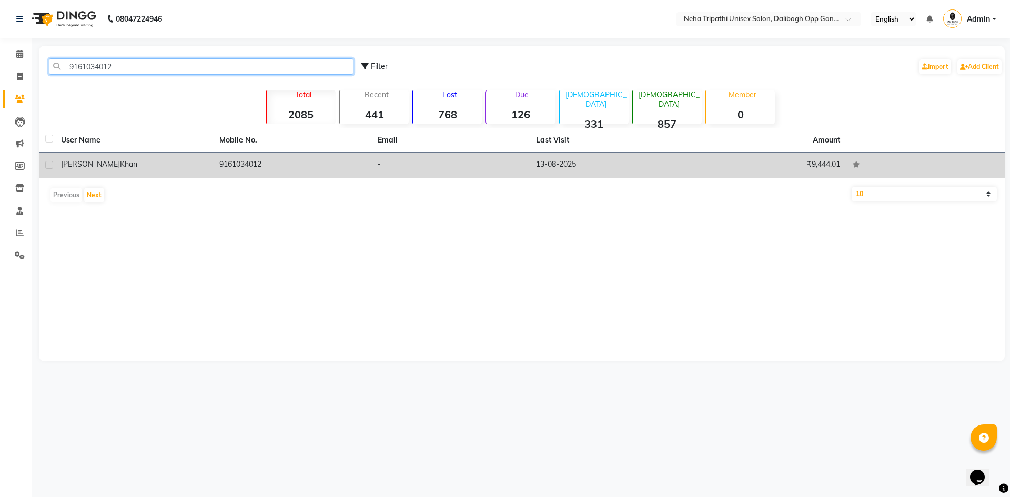
type input "9161034012"
click at [227, 166] on td "9161034012" at bounding box center [292, 166] width 158 height 26
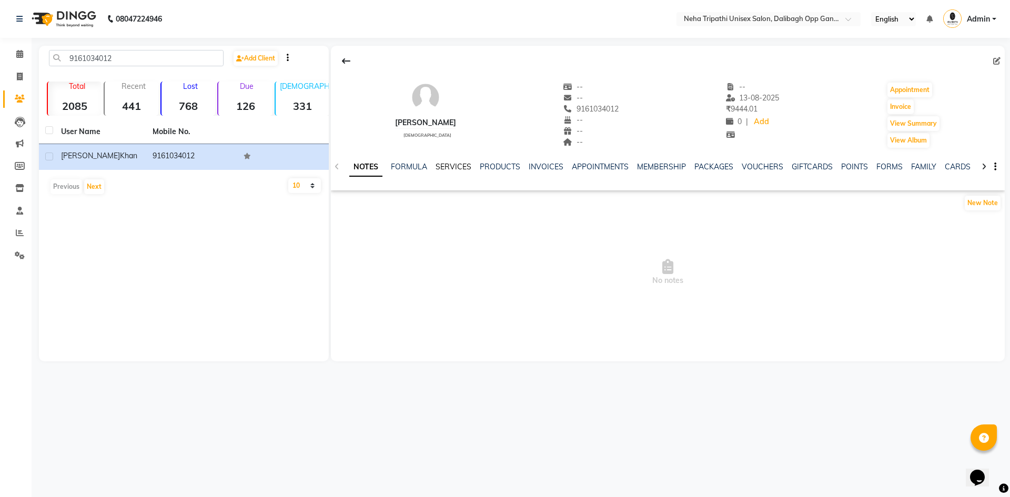
click at [456, 168] on link "SERVICES" at bounding box center [454, 166] width 36 height 9
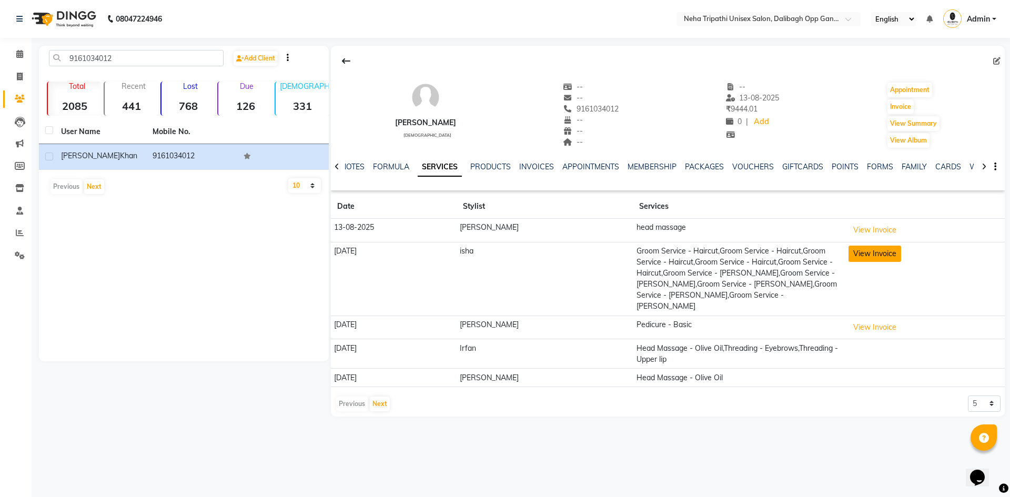
click at [866, 255] on button "View Invoice" at bounding box center [875, 254] width 53 height 16
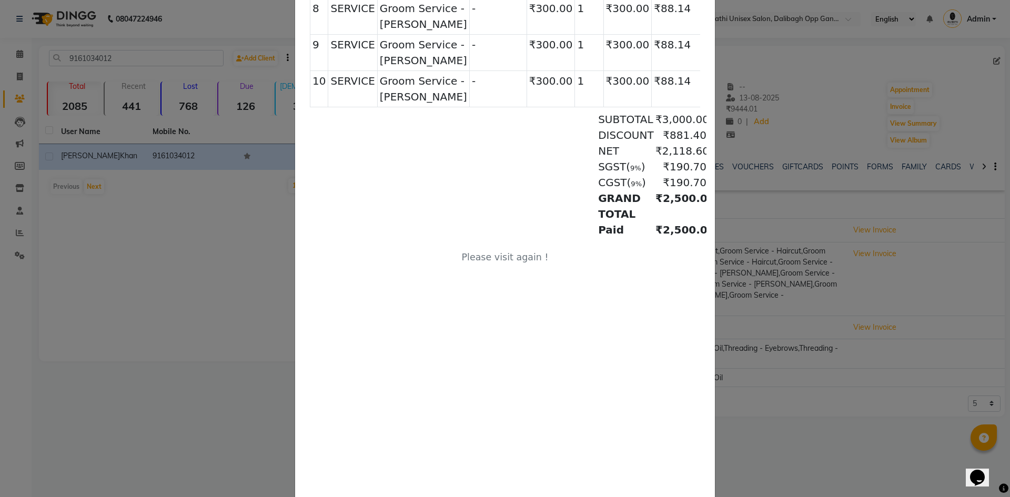
scroll to position [615, 0]
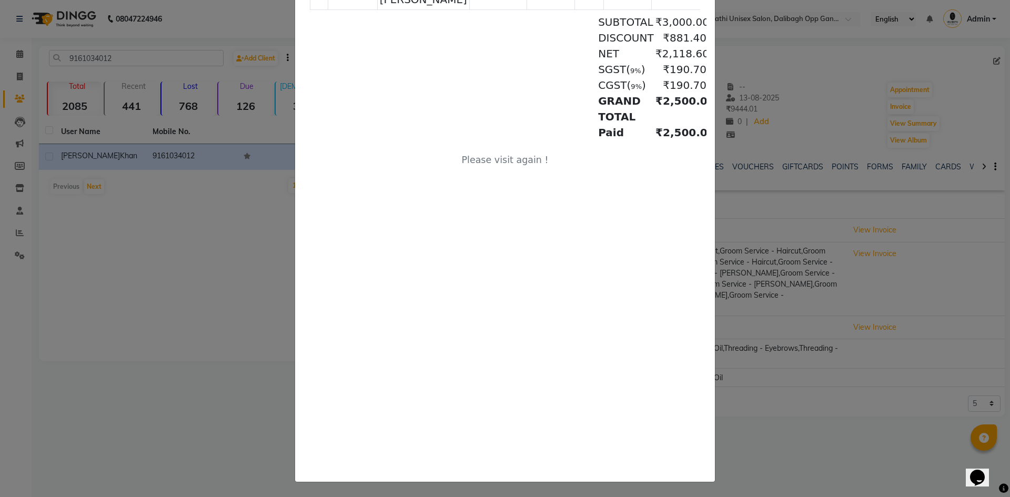
click at [772, 411] on ngb-modal-window "INVOICE View Invoice Close" at bounding box center [505, 248] width 1010 height 497
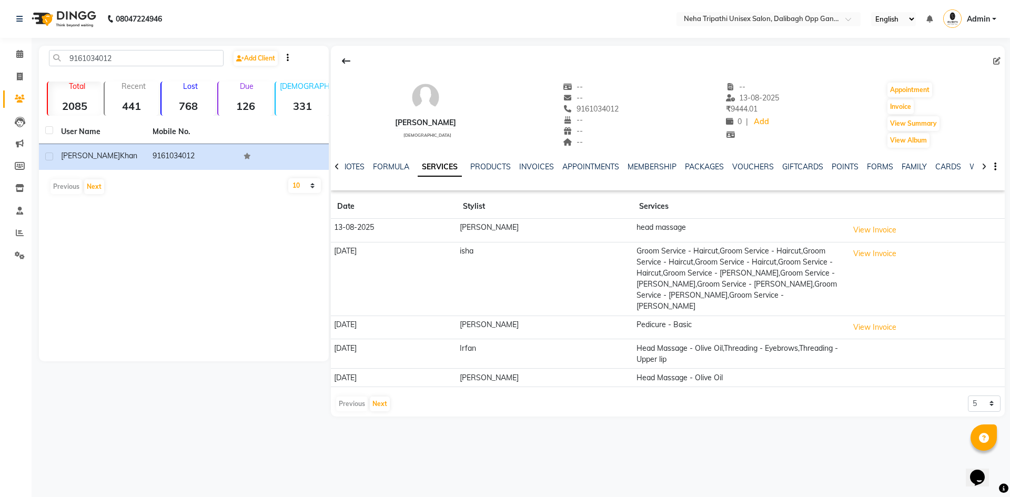
click at [693, 369] on td "Head Massage - Olive Oil" at bounding box center [739, 378] width 212 height 18
click at [685, 369] on td "Head Massage - Olive Oil" at bounding box center [739, 378] width 212 height 18
click at [866, 339] on td at bounding box center [924, 353] width 159 height 29
click at [736, 343] on td "Head Massage - Olive Oil,Threading - Eyebrows,Threading - Upper lip" at bounding box center [739, 353] width 212 height 29
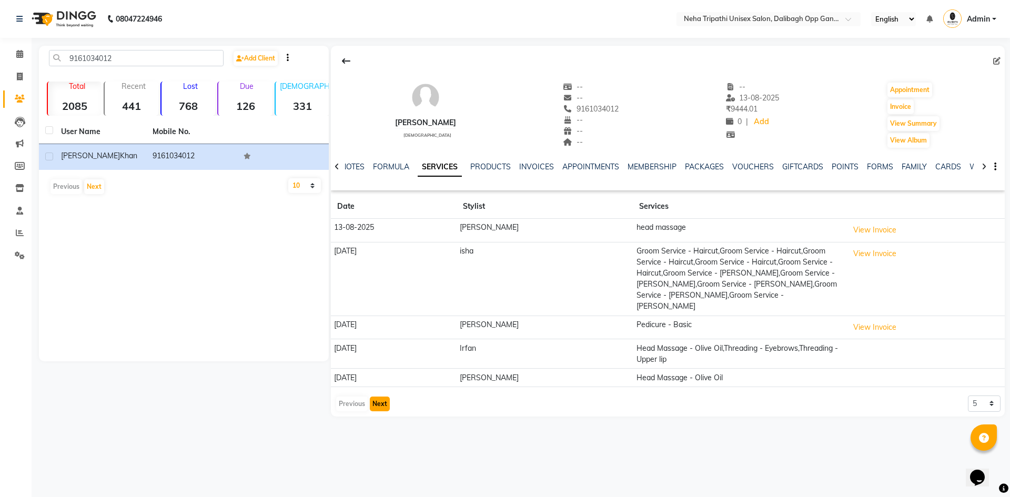
click at [379, 397] on button "Next" at bounding box center [380, 404] width 20 height 15
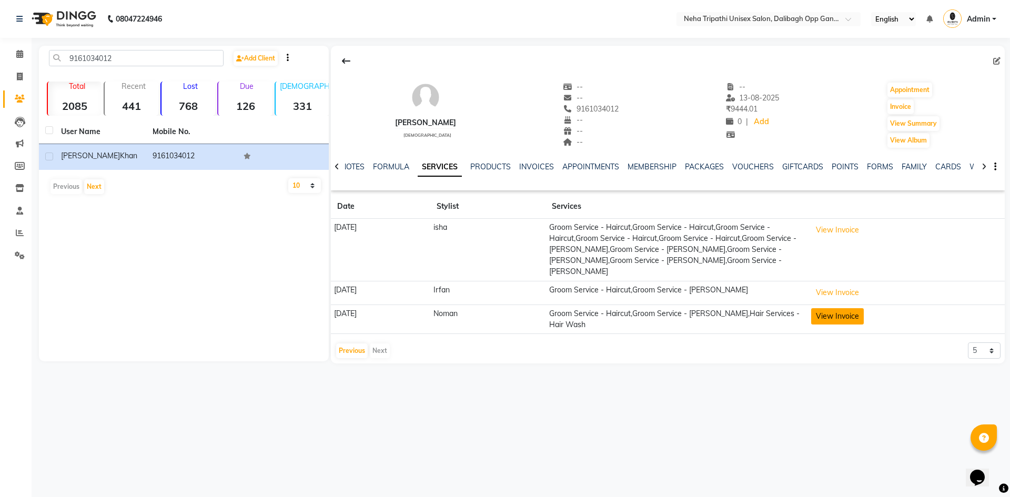
click at [860, 308] on button "View Invoice" at bounding box center [837, 316] width 53 height 16
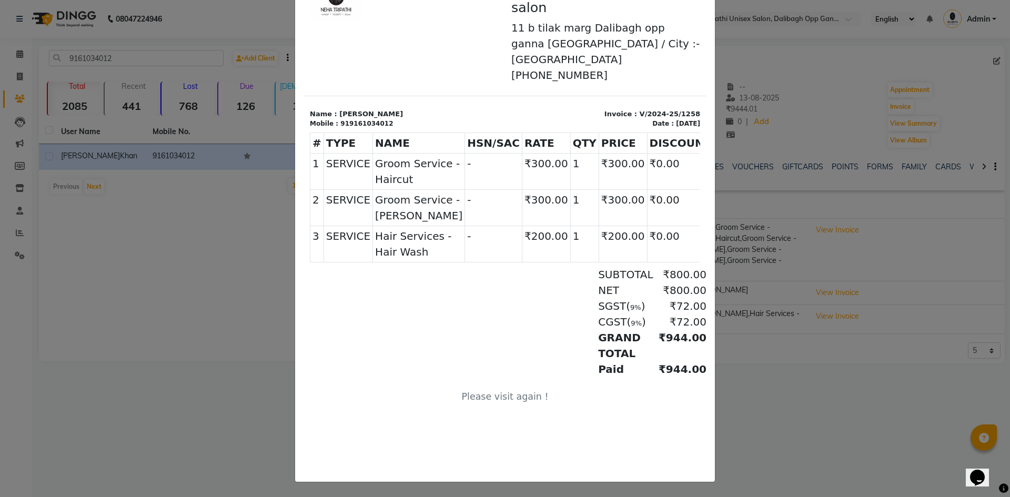
scroll to position [108, 0]
click at [777, 338] on ngb-modal-window "INVOICE View Invoice Close" at bounding box center [505, 248] width 1010 height 497
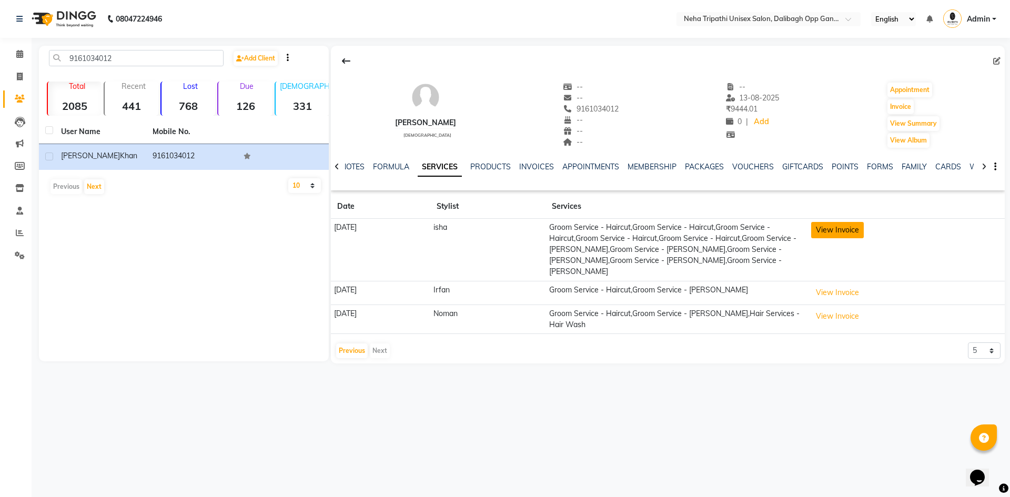
click at [839, 233] on button "View Invoice" at bounding box center [837, 230] width 53 height 16
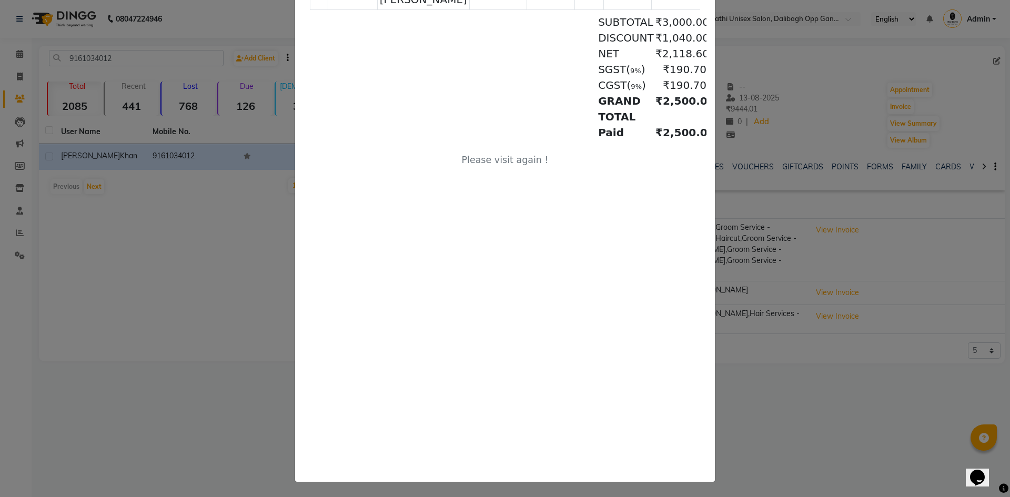
scroll to position [0, 0]
click at [847, 398] on ngb-modal-window "INVOICE View Invoice Close" at bounding box center [505, 248] width 1010 height 497
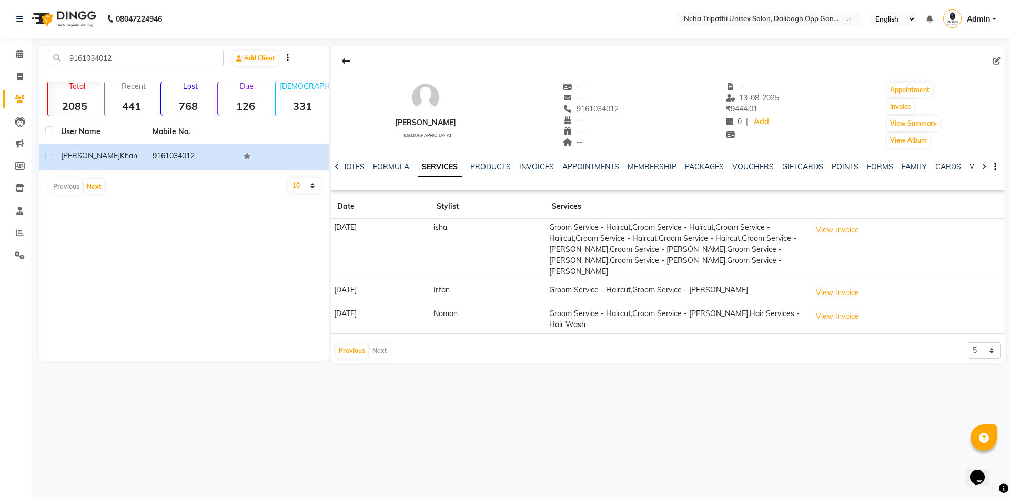
click at [378, 342] on div "Previous Next" at bounding box center [363, 350] width 56 height 17
click at [17, 78] on icon at bounding box center [20, 77] width 6 height 8
select select "service"
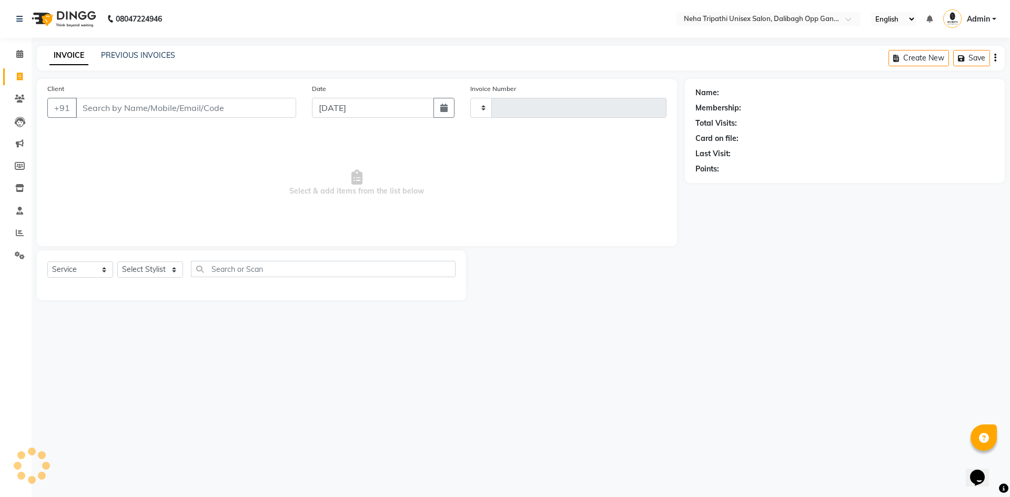
type input "1098"
select select "6624"
click at [89, 106] on input "Client" at bounding box center [186, 108] width 220 height 20
type input "6969335439"
click at [260, 110] on span "Add Client" at bounding box center [269, 108] width 42 height 11
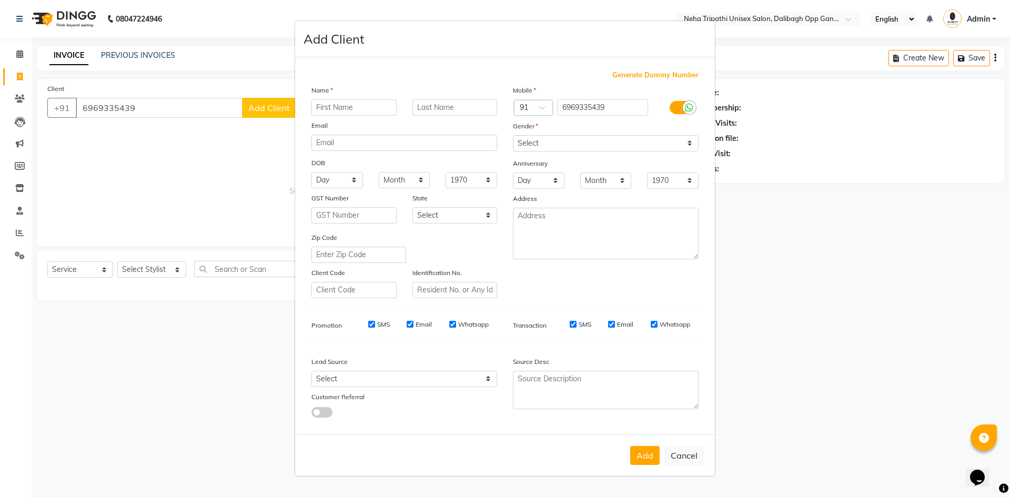
click at [331, 105] on input "text" at bounding box center [353, 107] width 85 height 16
click at [332, 107] on input "sureendr" at bounding box center [353, 107] width 85 height 16
click at [334, 107] on input "sureendr" at bounding box center [353, 107] width 85 height 16
type input "[PERSON_NAME]"
click at [444, 108] on input "text" at bounding box center [454, 107] width 85 height 16
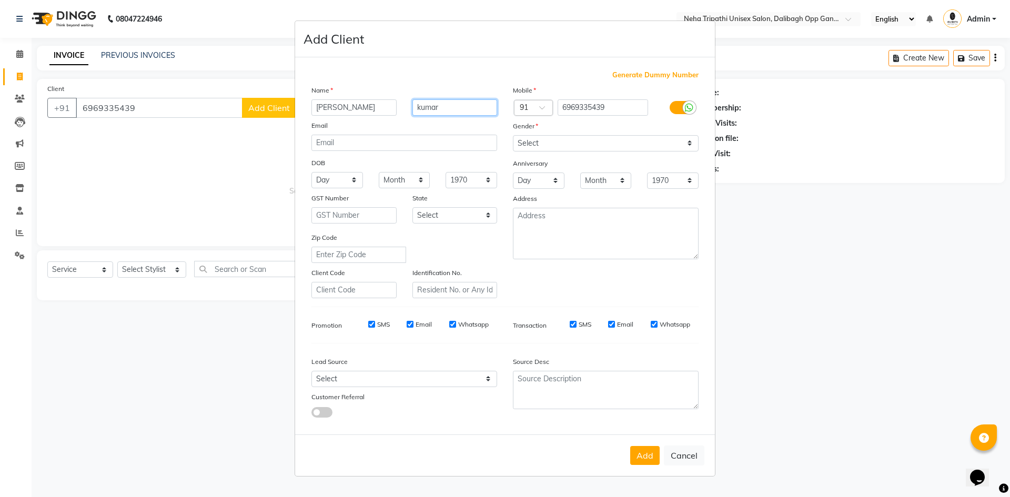
type input "kumar"
click at [592, 148] on select "Select [DEMOGRAPHIC_DATA] [DEMOGRAPHIC_DATA] Other Prefer Not To Say" at bounding box center [606, 143] width 186 height 16
select select "[DEMOGRAPHIC_DATA]"
click at [513, 135] on select "Select [DEMOGRAPHIC_DATA] [DEMOGRAPHIC_DATA] Other Prefer Not To Say" at bounding box center [606, 143] width 186 height 16
click at [648, 463] on button "Add" at bounding box center [644, 455] width 29 height 19
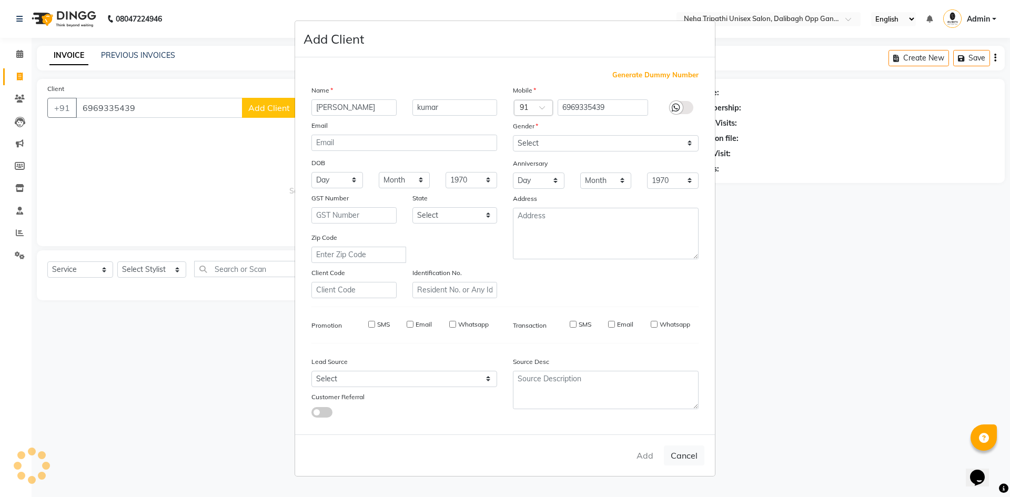
select select
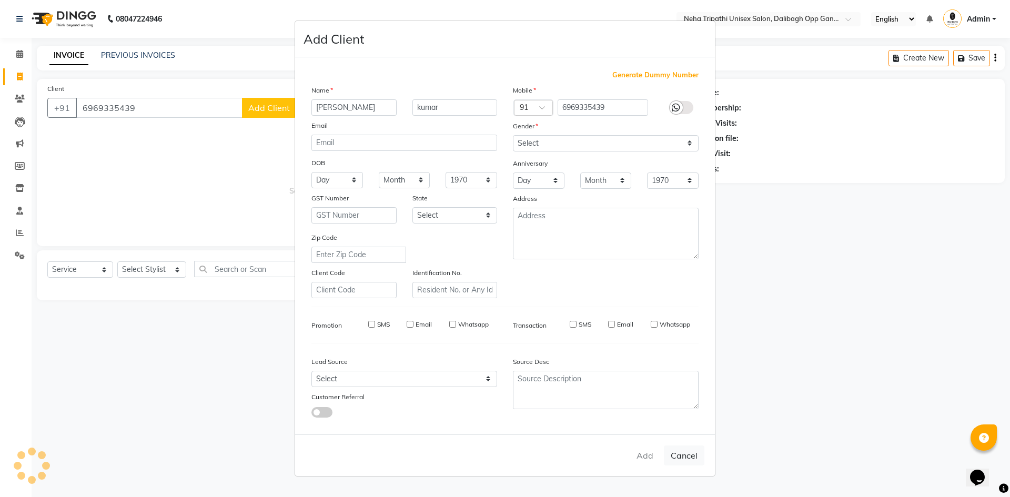
select select
checkbox input "false"
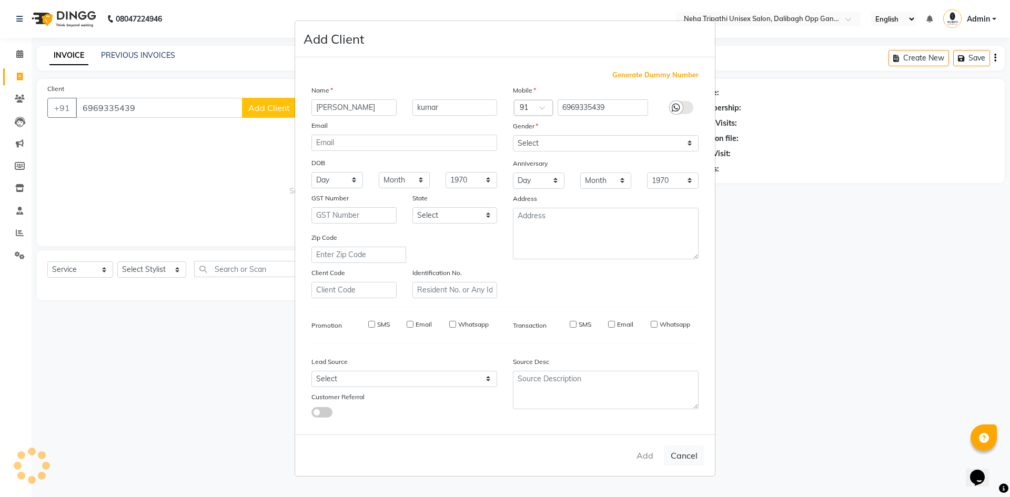
checkbox input "false"
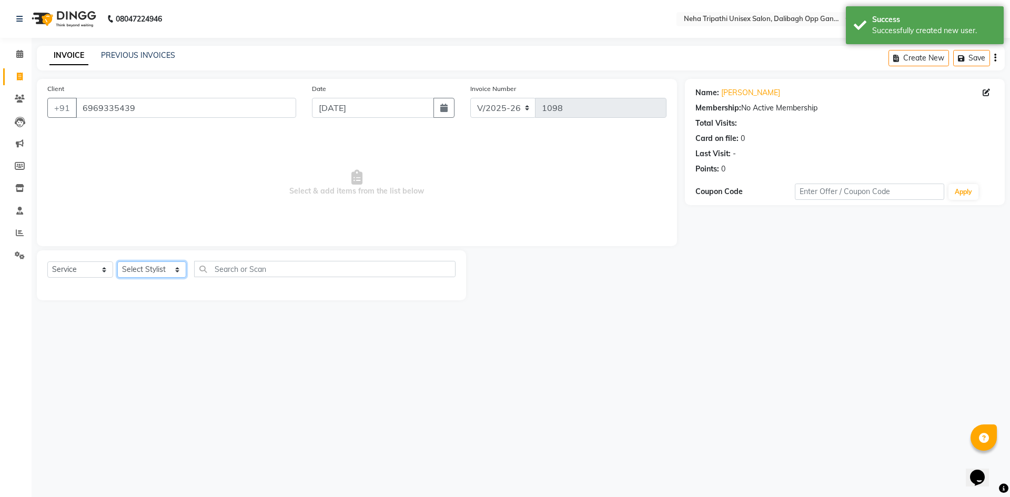
click at [146, 267] on select "Select Stylist [PERSON_NAME] isha [PERSON_NAME] [PERSON_NAME].Tauheed Roshi [PE…" at bounding box center [151, 269] width 69 height 16
select select "80271"
click at [117, 261] on select "Select Stylist [PERSON_NAME] isha [PERSON_NAME] [PERSON_NAME].Tauheed Roshi [PE…" at bounding box center [151, 269] width 69 height 16
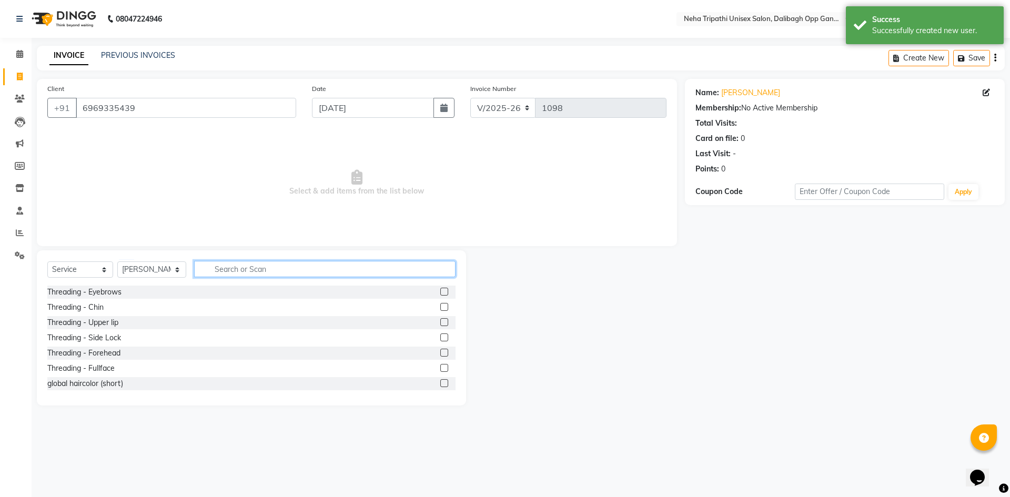
click at [224, 266] on input "text" at bounding box center [324, 269] width 261 height 16
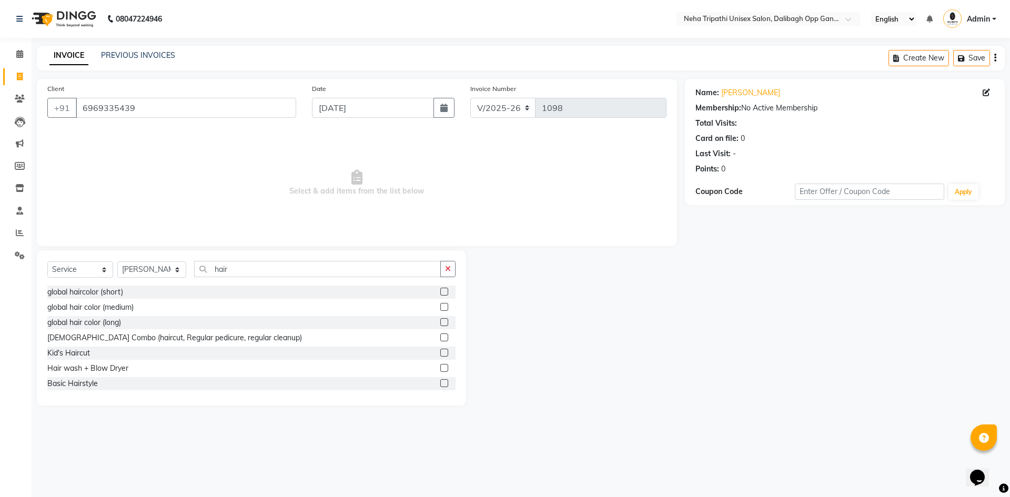
click at [717, 417] on main "INVOICE PREVIOUS INVOICES Create New Save Client [PHONE_NUMBER] Date [DATE] Inv…" at bounding box center [521, 234] width 979 height 376
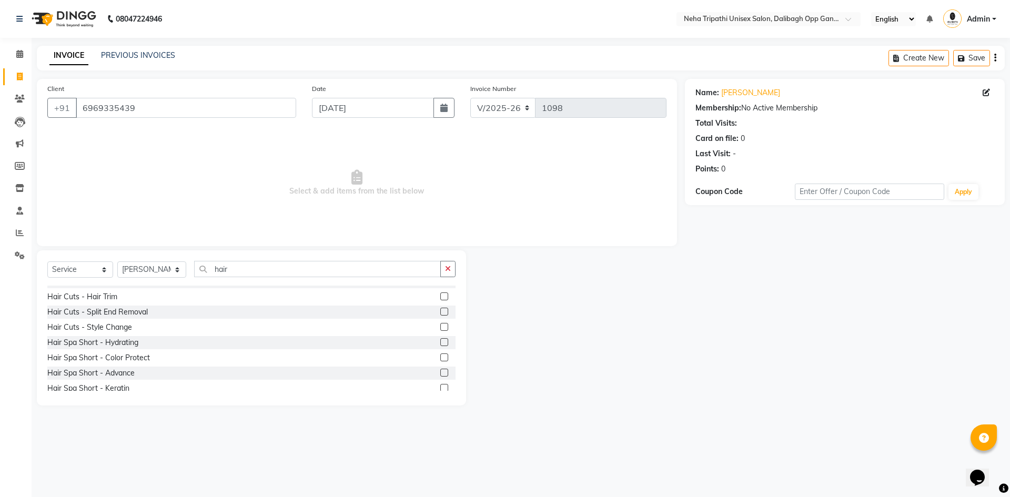
scroll to position [368, 0]
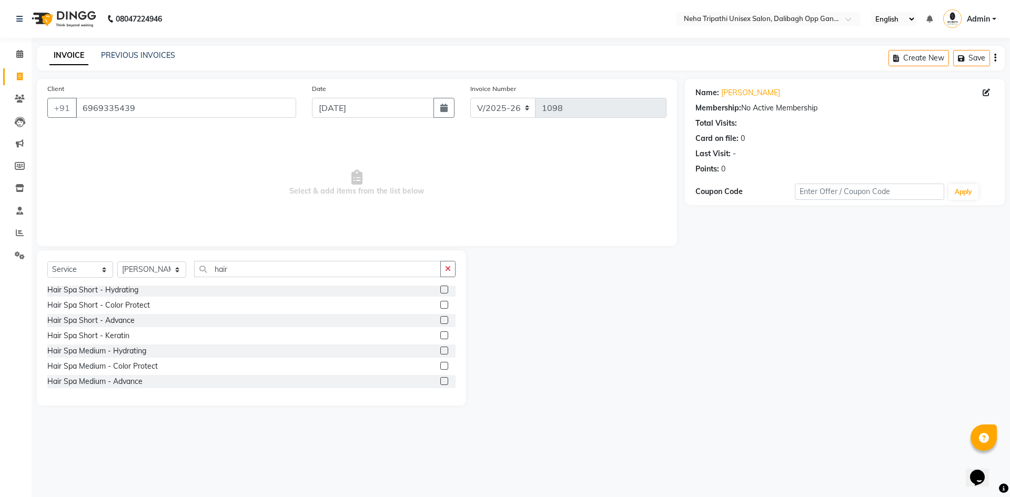
click at [238, 258] on div "Select Service Product Membership Package Voucher Prepaid Gift Card Select Styl…" at bounding box center [251, 327] width 429 height 155
click at [225, 270] on input "hair" at bounding box center [317, 269] width 247 height 16
type input "h"
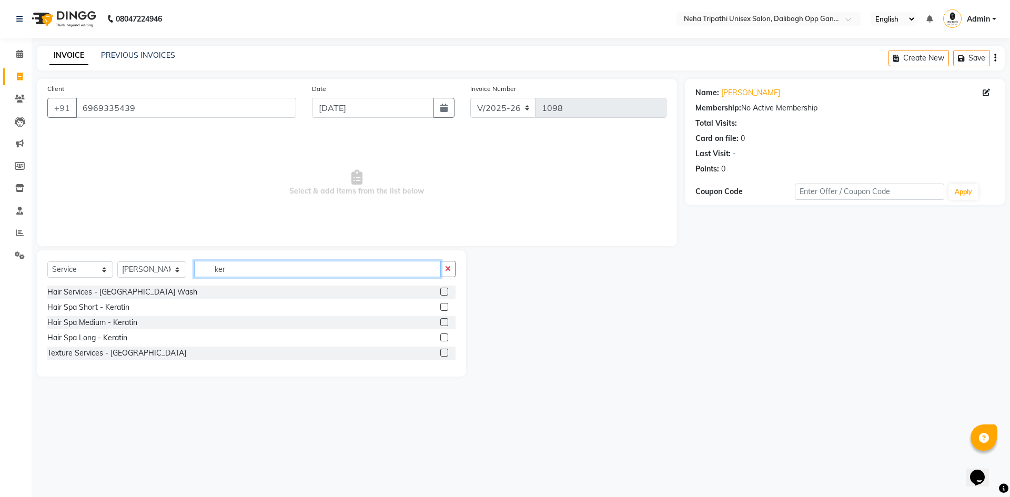
scroll to position [0, 0]
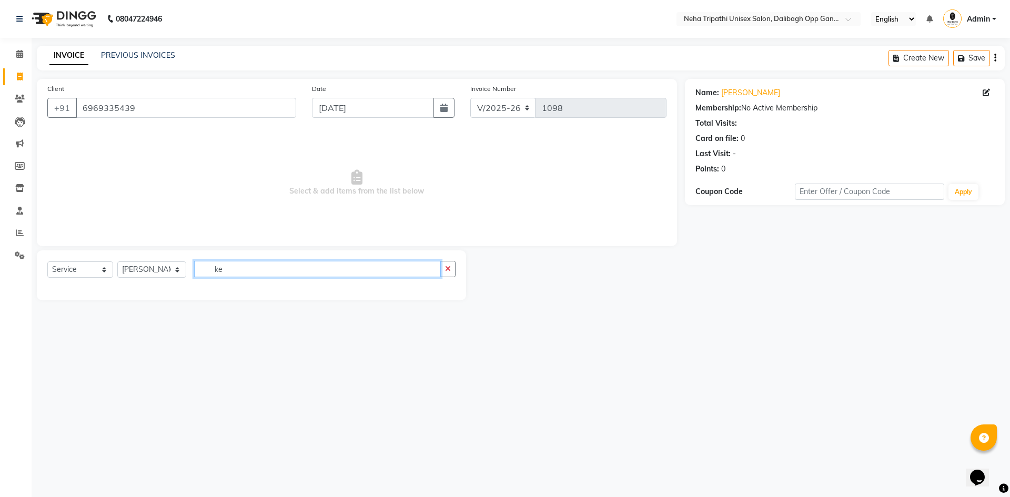
type input "k"
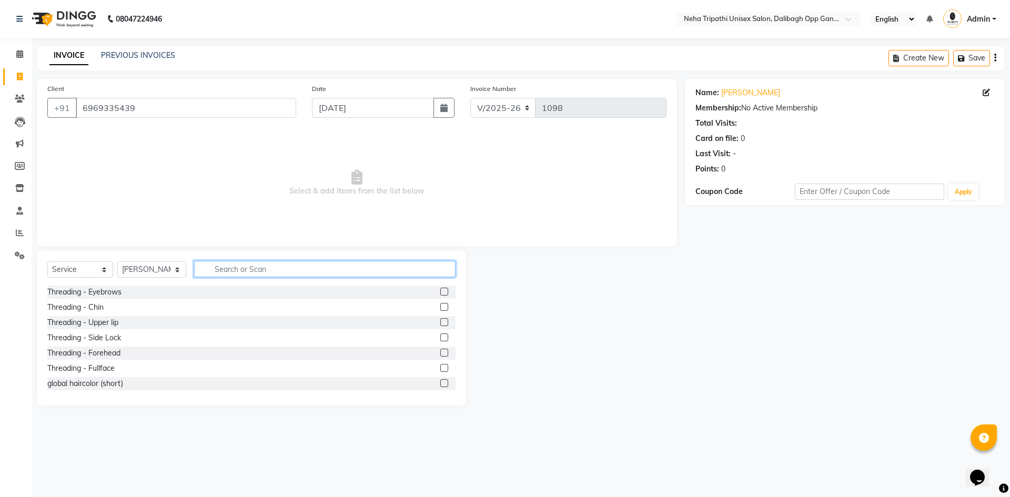
click at [216, 268] on input "text" at bounding box center [324, 269] width 261 height 16
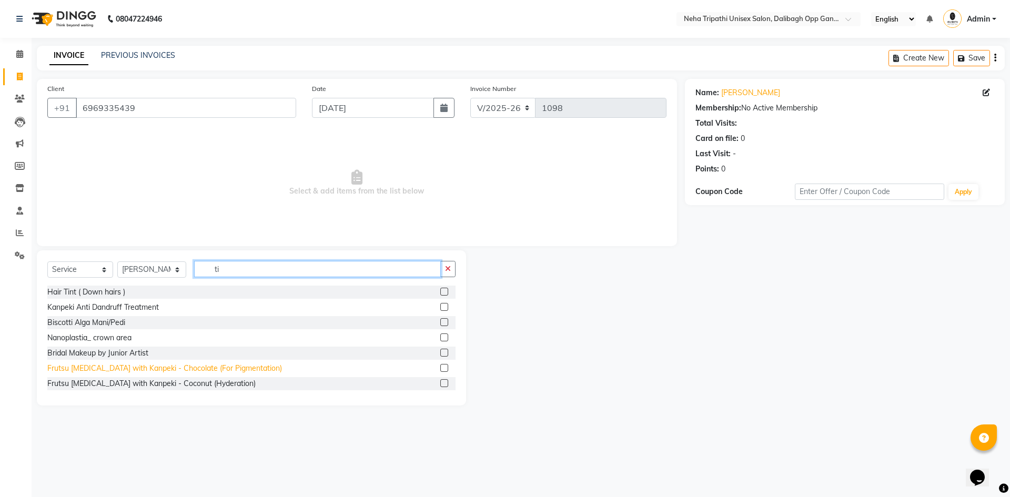
type input "t"
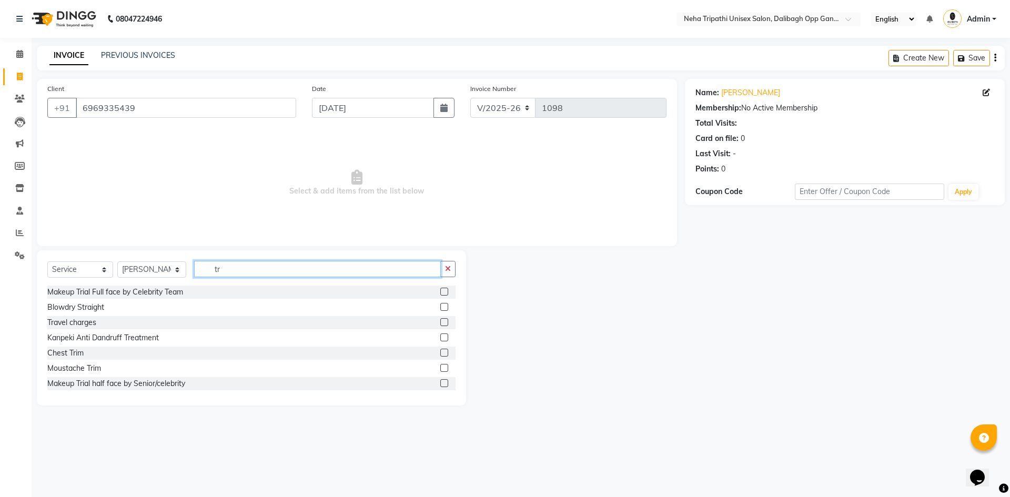
type input "t"
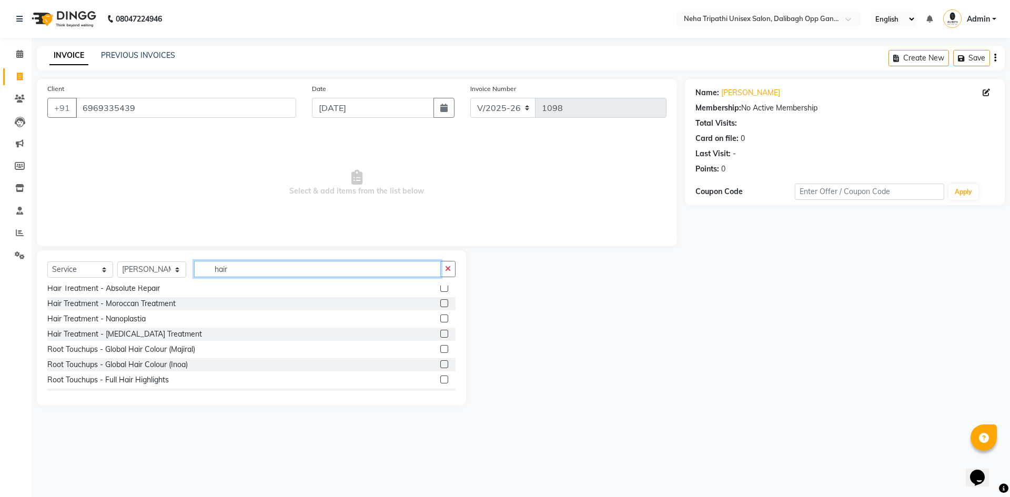
scroll to position [605, 0]
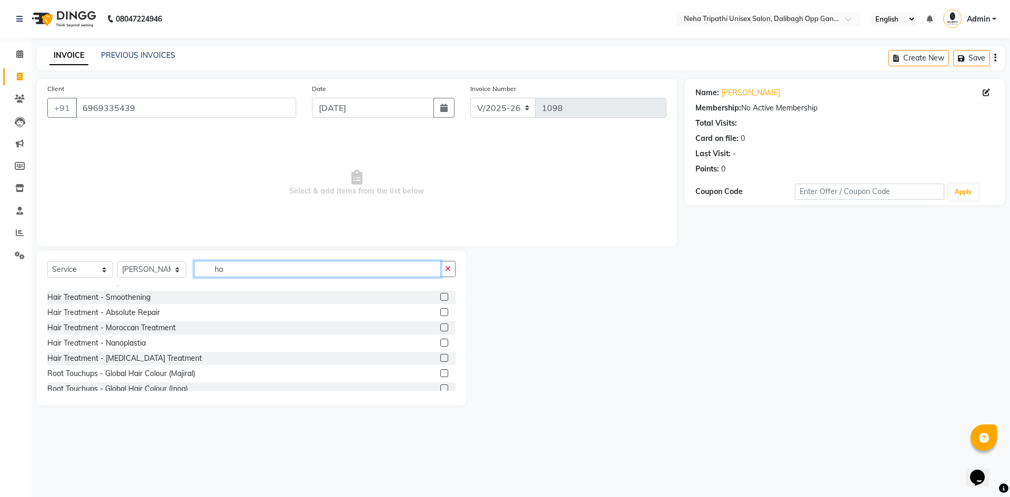
type input "h"
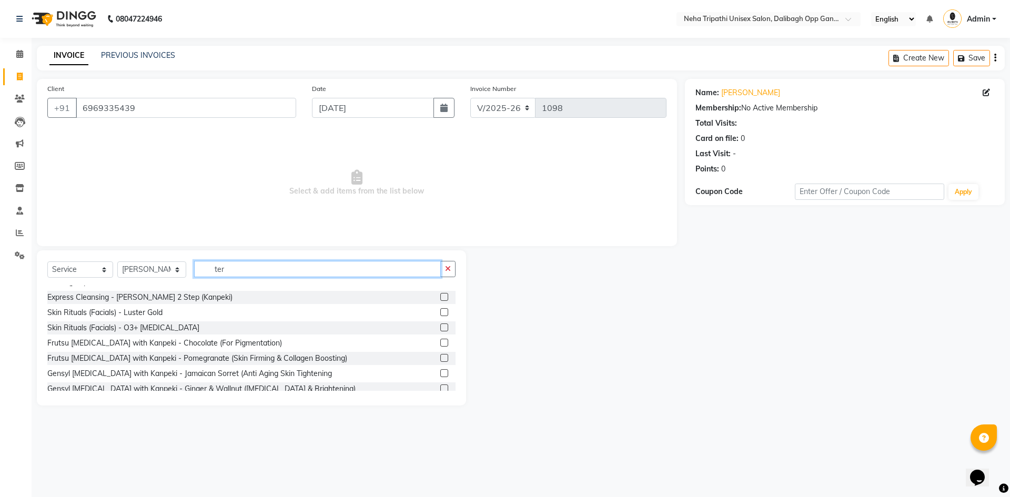
scroll to position [0, 0]
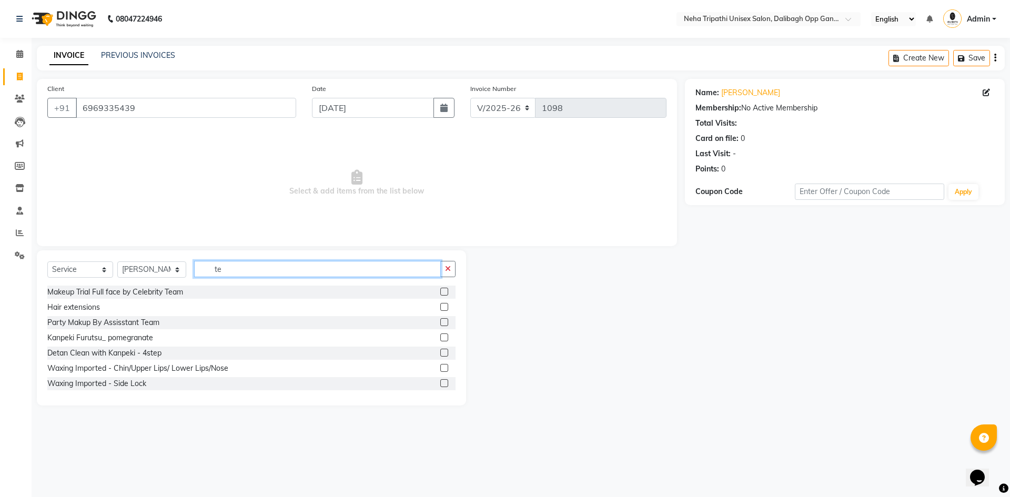
type input "t"
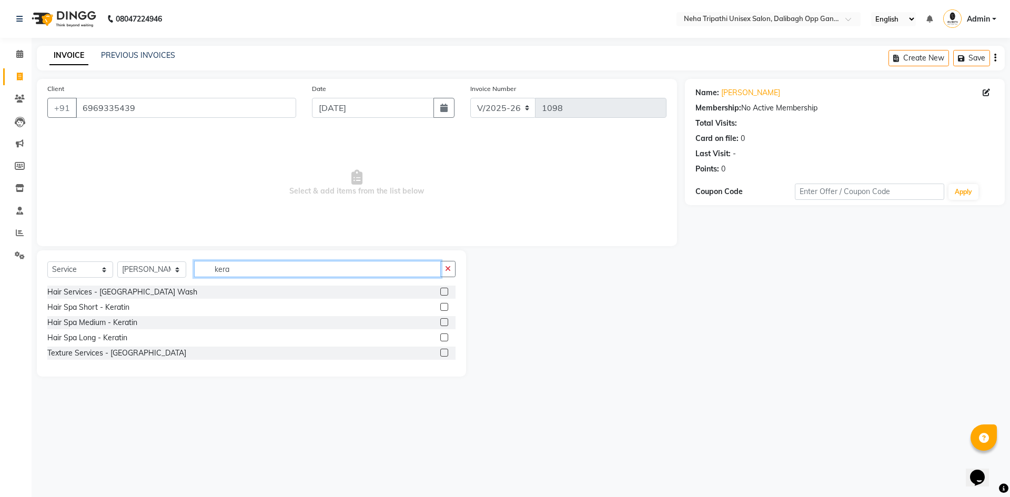
type input "kera"
click at [445, 336] on label at bounding box center [444, 338] width 8 height 8
click at [445, 336] on input "checkbox" at bounding box center [443, 338] width 7 height 7
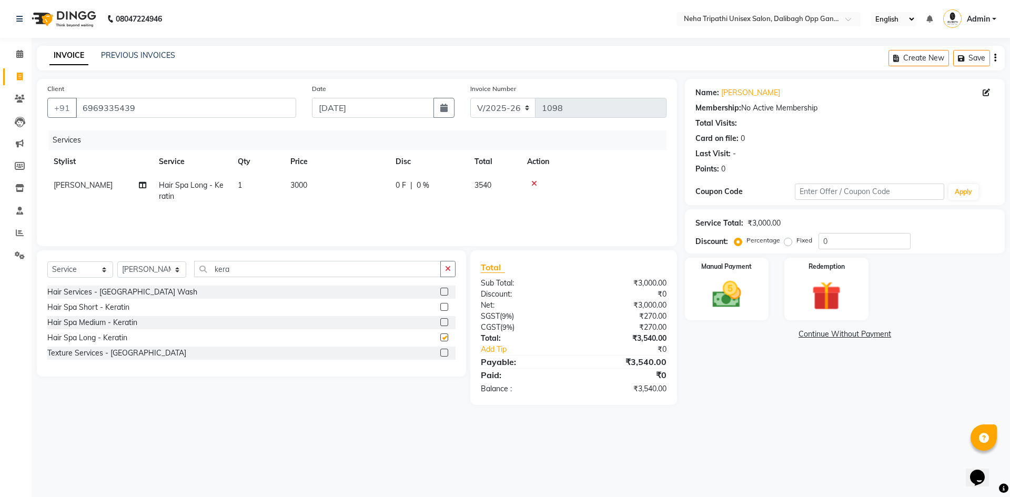
checkbox input "false"
click at [451, 267] on button "button" at bounding box center [447, 269] width 15 height 16
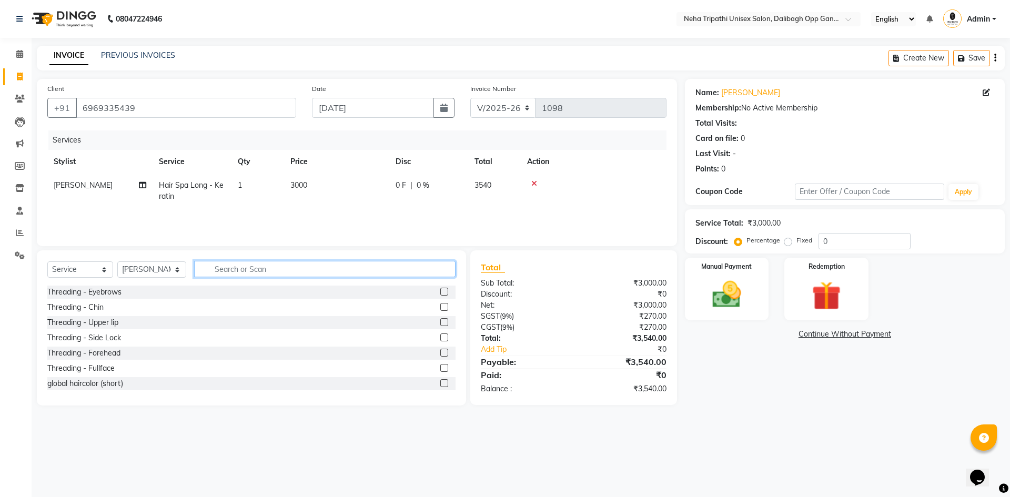
click at [207, 271] on input "text" at bounding box center [324, 269] width 261 height 16
click at [210, 269] on input "text" at bounding box center [324, 269] width 261 height 16
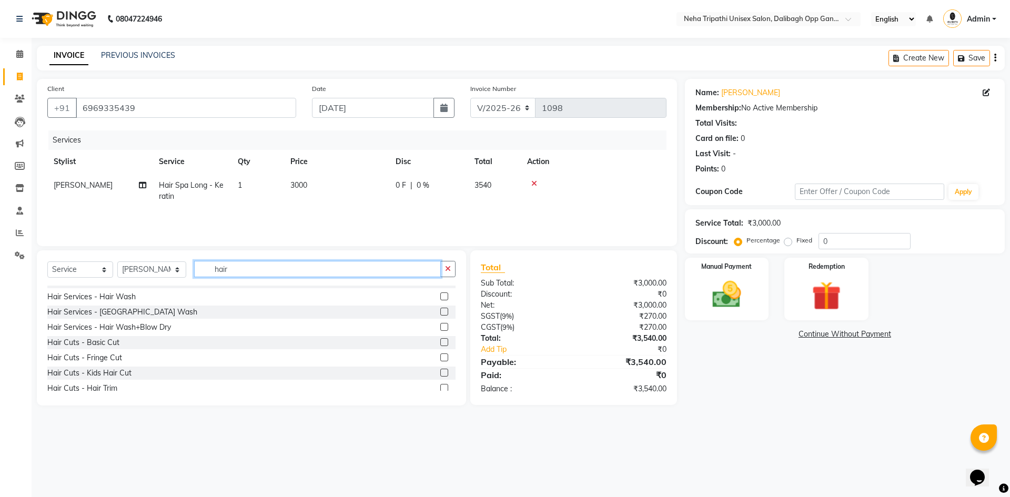
scroll to position [316, 0]
type input "hair"
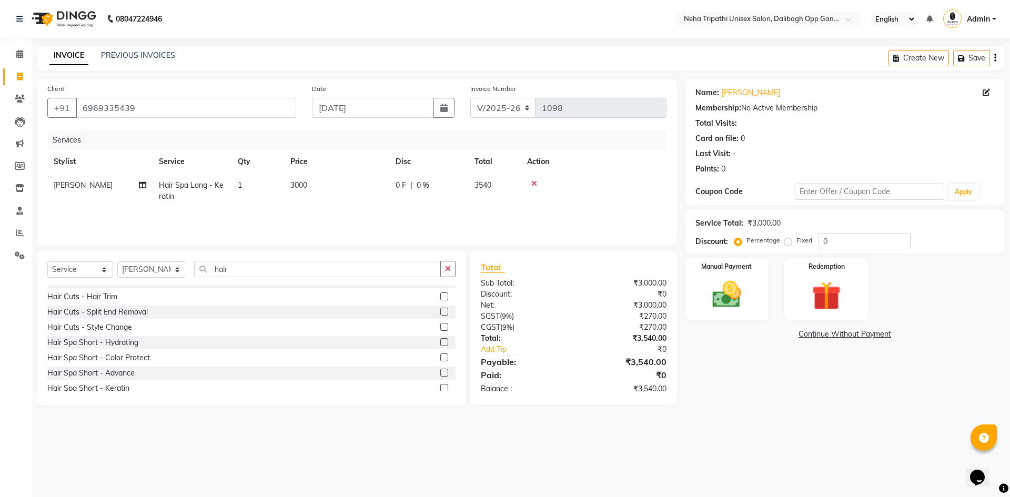
click at [440, 389] on label at bounding box center [444, 388] width 8 height 8
click at [440, 389] on input "checkbox" at bounding box center [443, 388] width 7 height 7
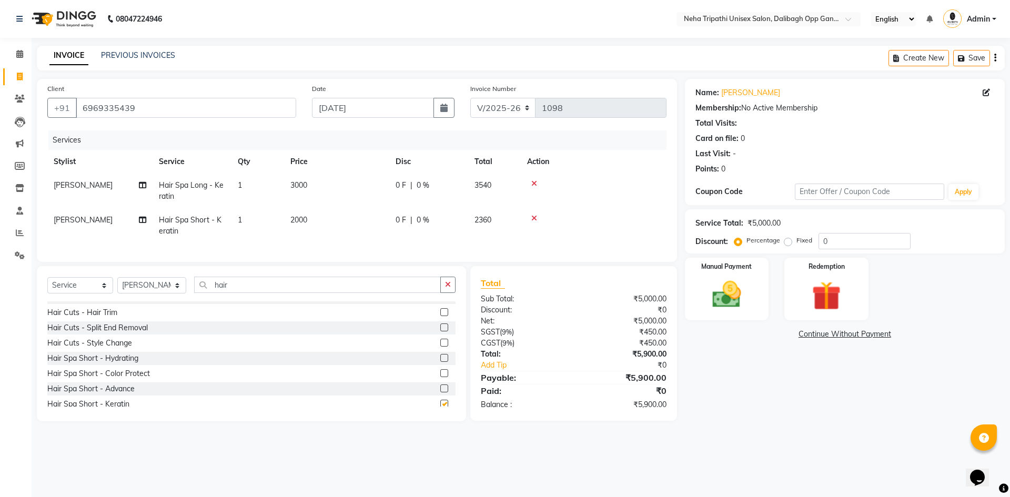
checkbox input "false"
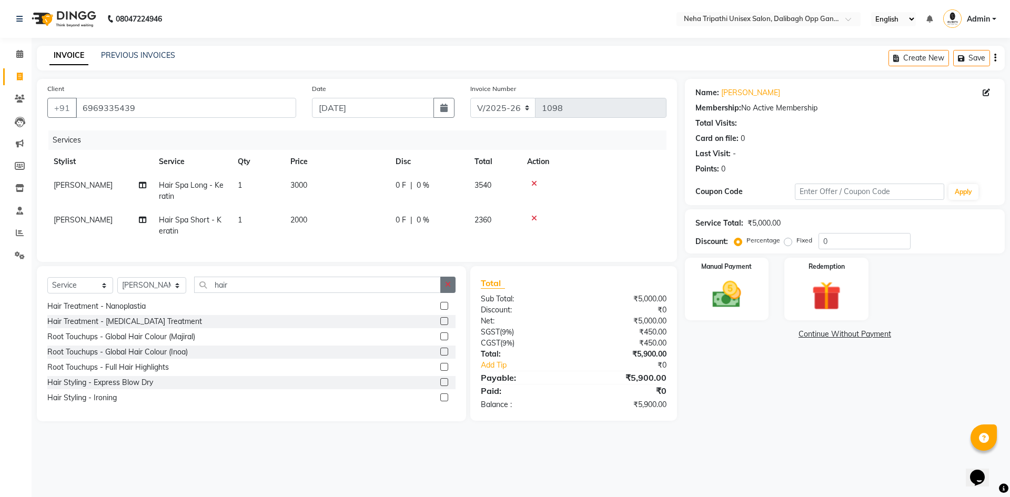
click at [445, 288] on icon "button" at bounding box center [448, 284] width 6 height 7
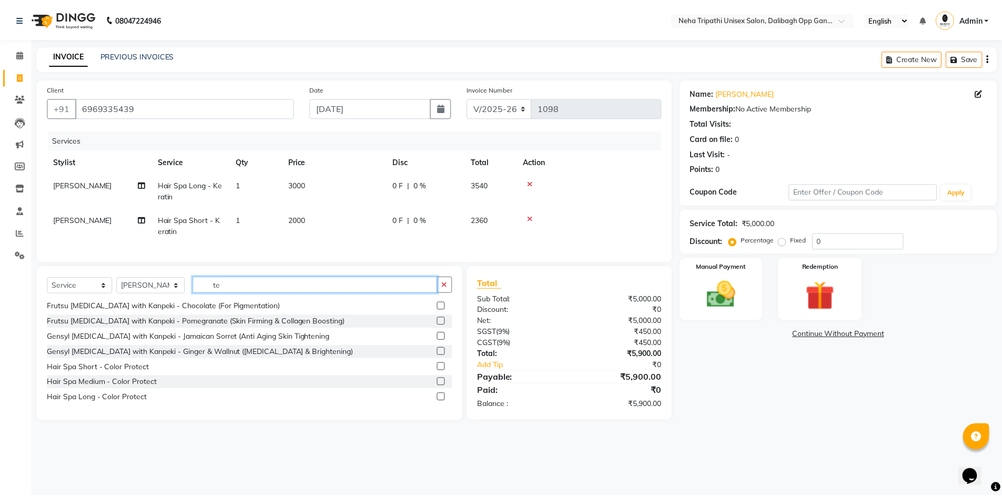
scroll to position [0, 0]
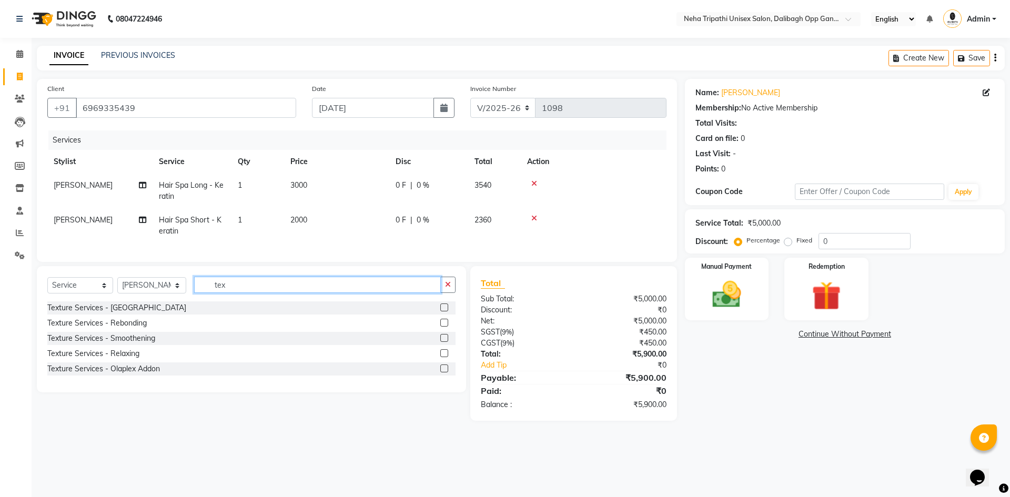
type input "tex"
click at [442, 311] on label at bounding box center [444, 308] width 8 height 8
click at [442, 311] on input "checkbox" at bounding box center [443, 308] width 7 height 7
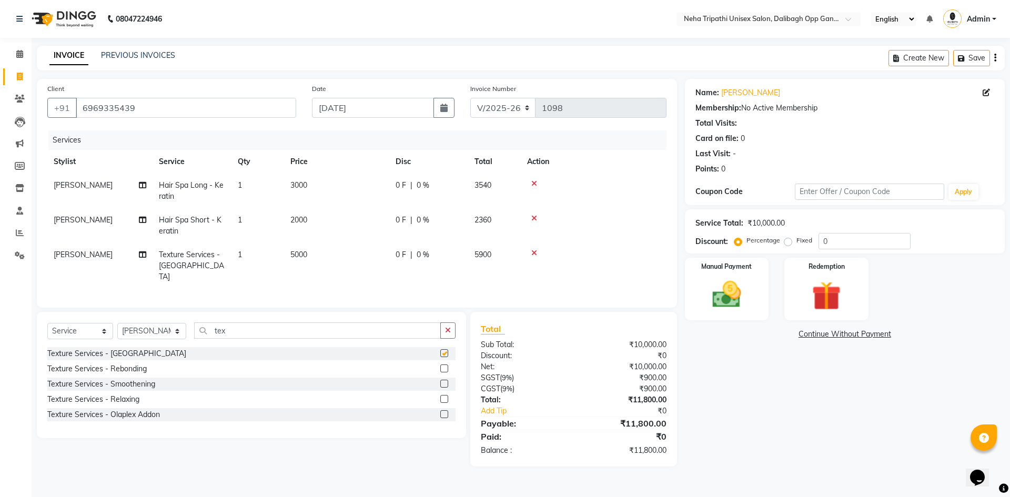
checkbox input "false"
click at [179, 362] on div "Texture Services - Rebonding" at bounding box center [251, 368] width 408 height 13
click at [310, 251] on td "5000" at bounding box center [336, 266] width 105 height 46
select select "80271"
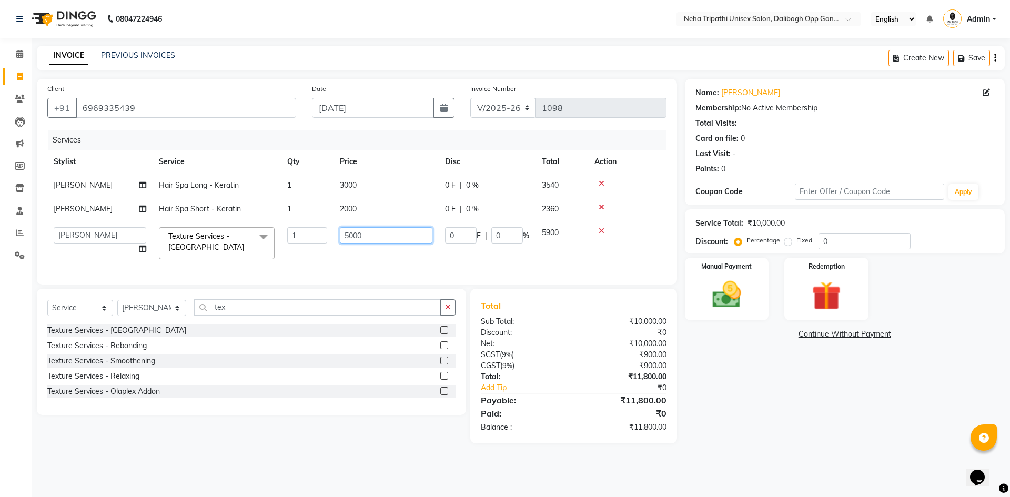
click at [367, 234] on input "5000" at bounding box center [386, 235] width 93 height 16
type input "5"
type input "10000"
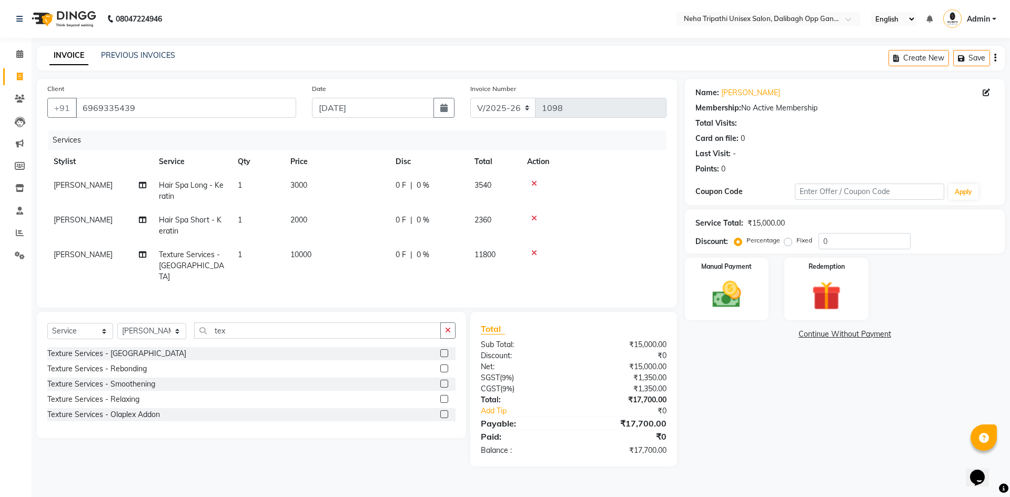
click at [533, 221] on icon at bounding box center [534, 218] width 6 height 7
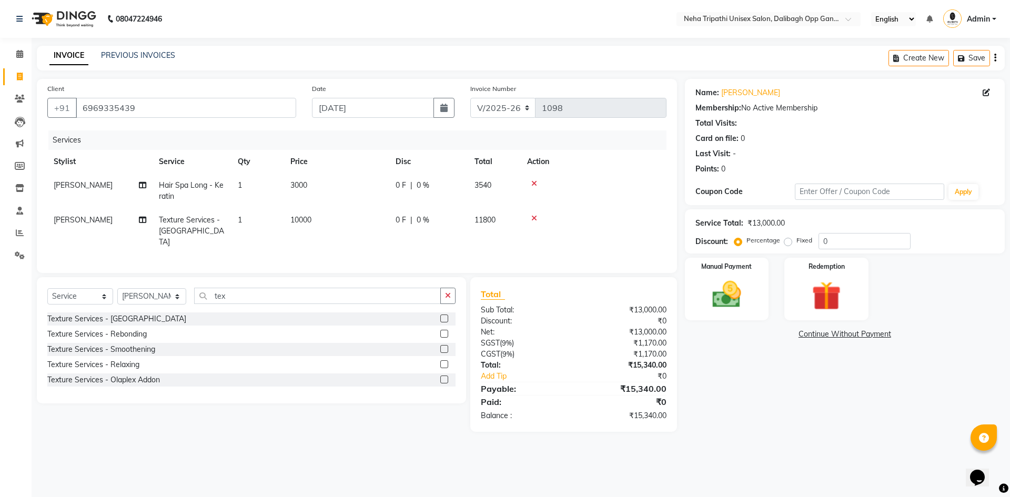
click at [531, 184] on div at bounding box center [593, 183] width 133 height 7
click at [536, 184] on icon at bounding box center [534, 183] width 6 height 7
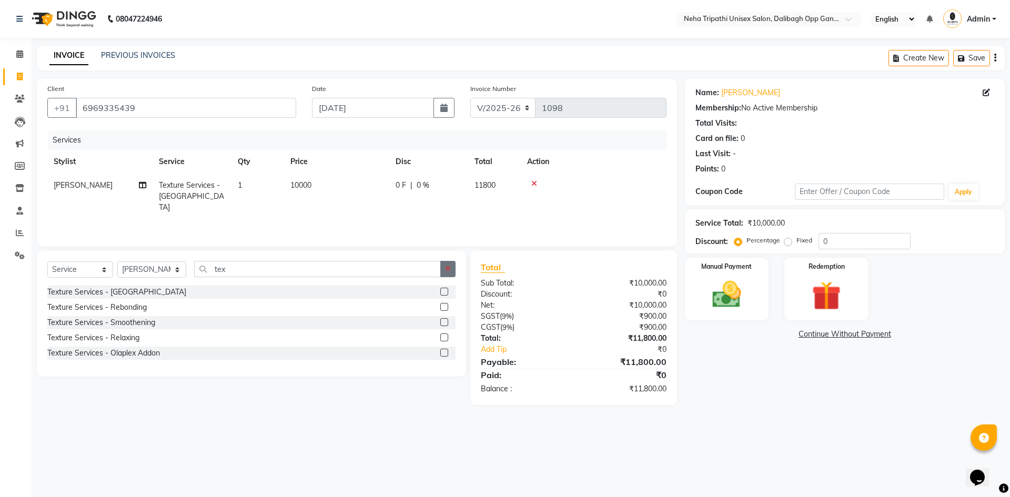
click at [448, 267] on icon "button" at bounding box center [448, 268] width 6 height 7
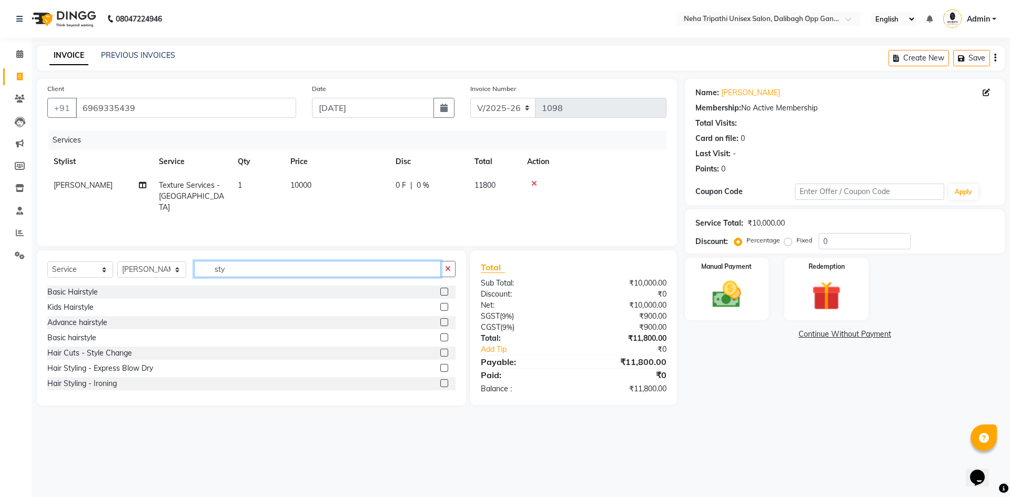
type input "sty"
click at [440, 355] on label at bounding box center [444, 353] width 8 height 8
click at [440, 355] on input "checkbox" at bounding box center [443, 353] width 7 height 7
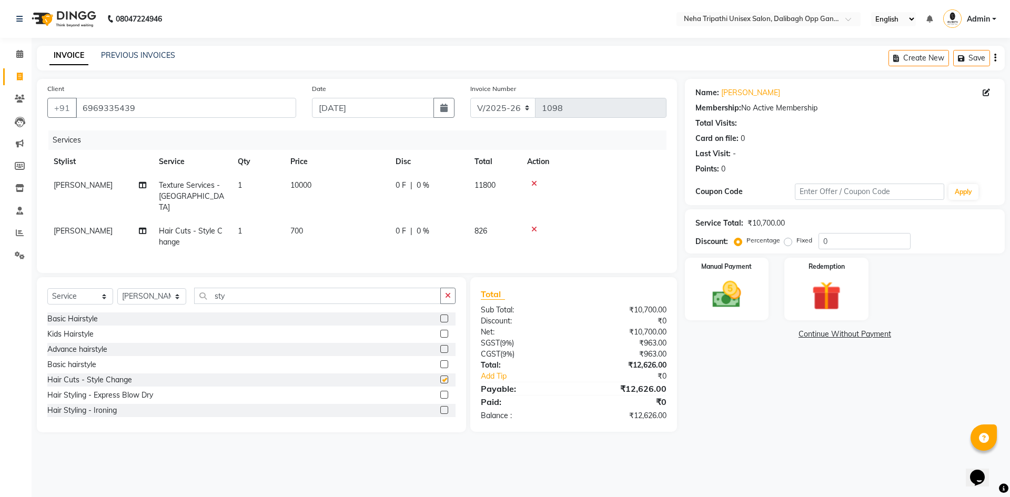
checkbox input "false"
click at [305, 219] on td "700" at bounding box center [336, 236] width 105 height 35
select select "80271"
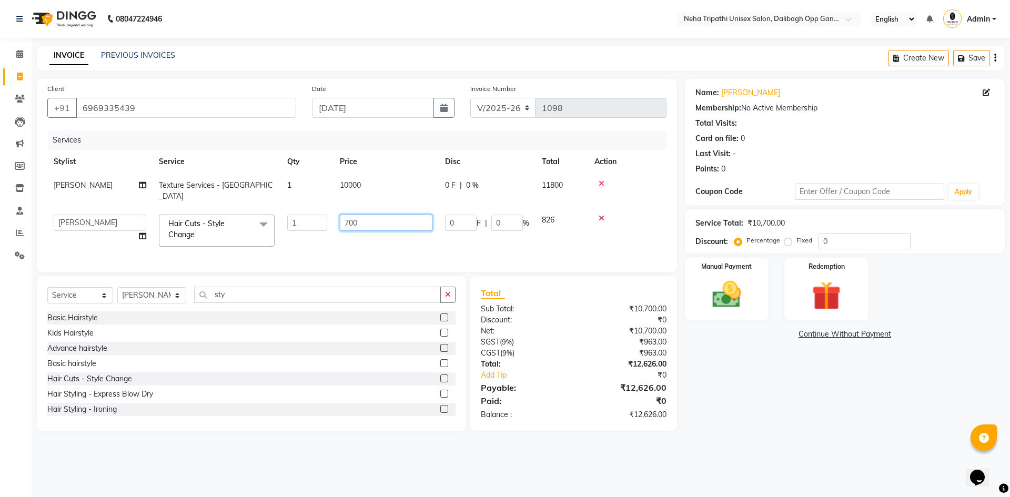
click at [370, 215] on input "700" at bounding box center [386, 223] width 93 height 16
type input "7"
type input "800"
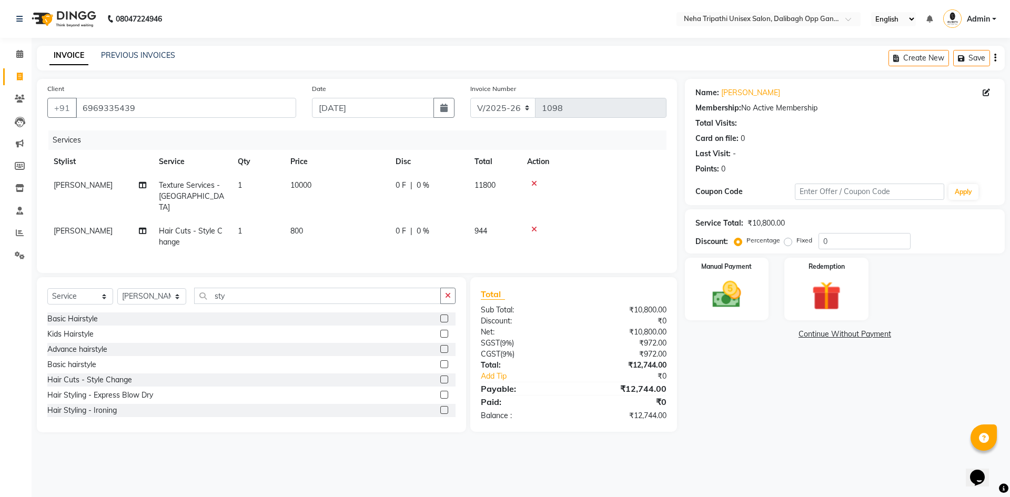
click at [797, 240] on label "Fixed" at bounding box center [805, 240] width 16 height 9
click at [789, 240] on input "Fixed" at bounding box center [790, 240] width 7 height 7
radio input "true"
click at [835, 236] on input "0" at bounding box center [865, 241] width 92 height 16
click at [839, 239] on input "0" at bounding box center [865, 241] width 92 height 16
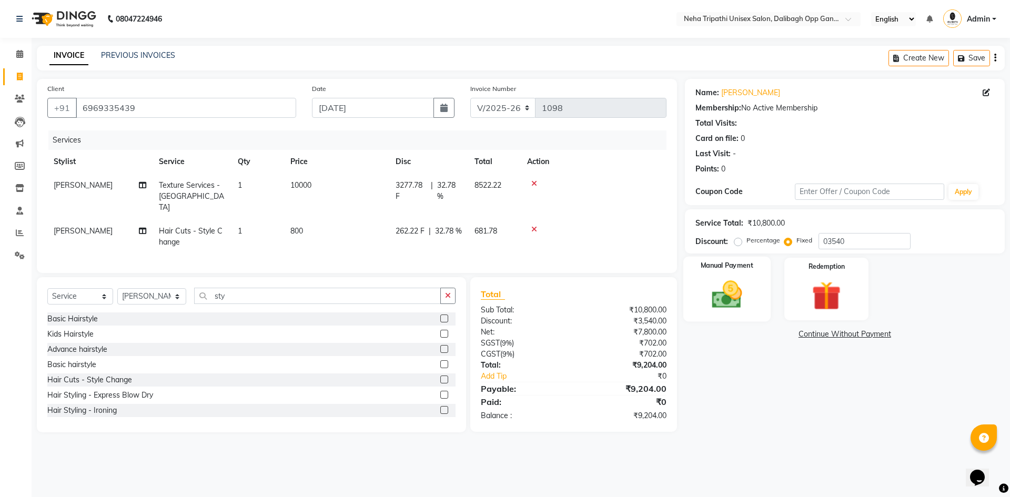
click at [755, 281] on div "Manual Payment" at bounding box center [726, 289] width 87 height 65
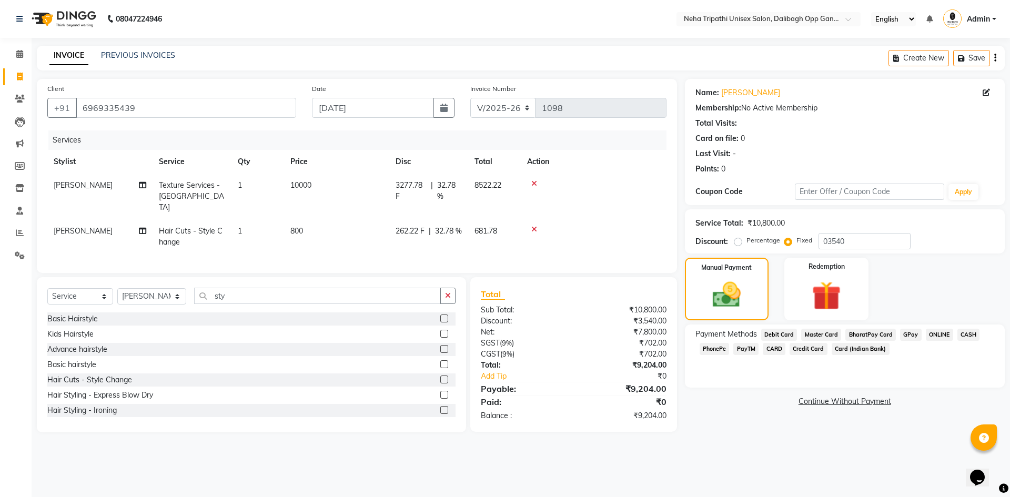
click at [857, 233] on div "Service Total: ₹10,800.00 Discount: Percentage Fixed 03540" at bounding box center [845, 232] width 299 height 36
click at [851, 240] on input "03540" at bounding box center [865, 241] width 92 height 16
type input "03744"
click at [963, 331] on span "CASH" at bounding box center [969, 335] width 23 height 12
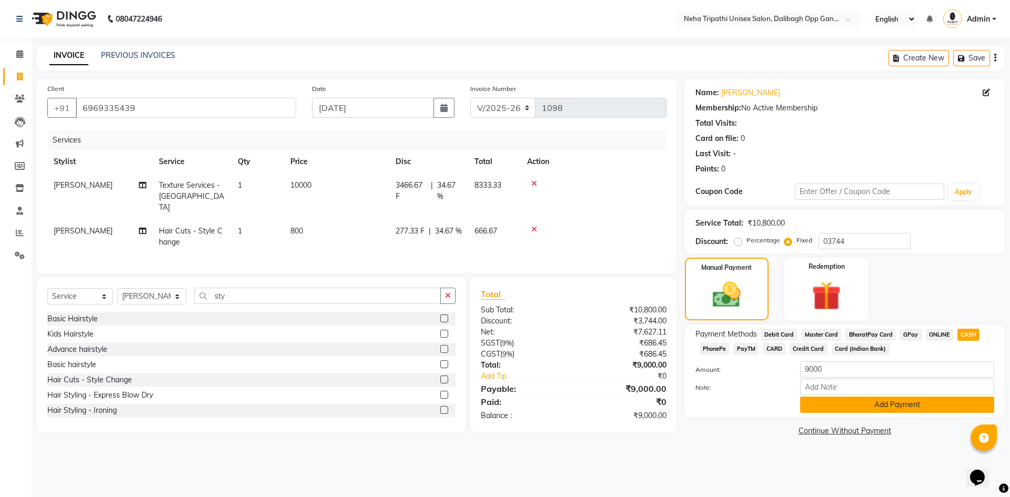
click at [925, 406] on button "Add Payment" at bounding box center [897, 405] width 194 height 16
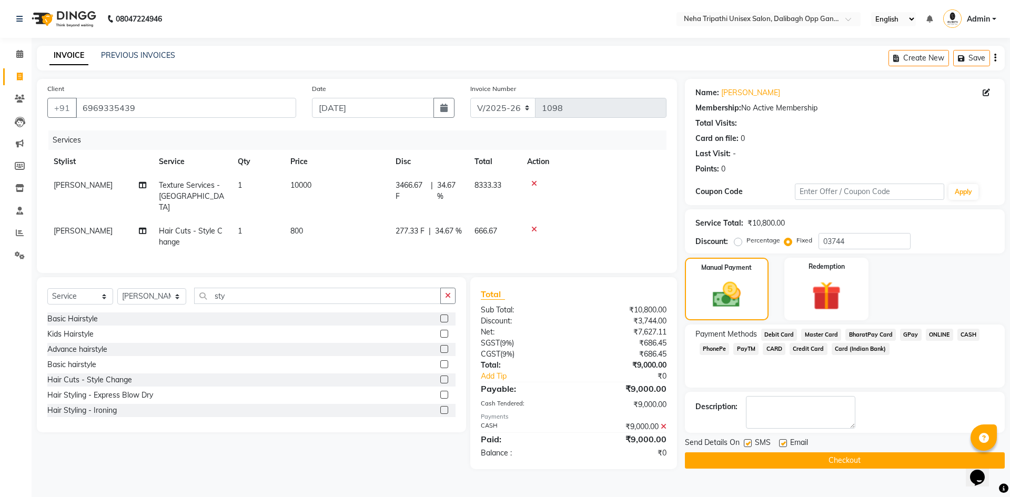
click at [882, 455] on button "Checkout" at bounding box center [845, 460] width 320 height 16
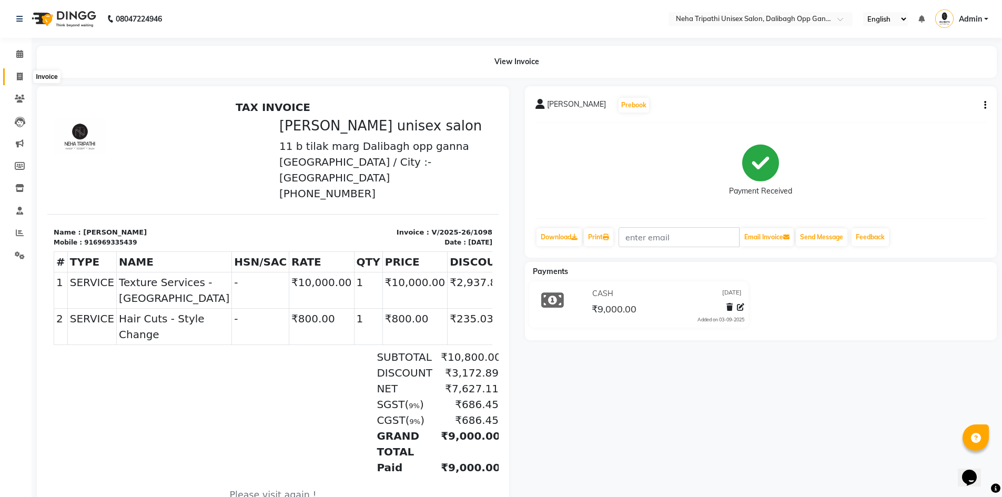
click at [22, 78] on icon at bounding box center [20, 77] width 6 height 8
select select "service"
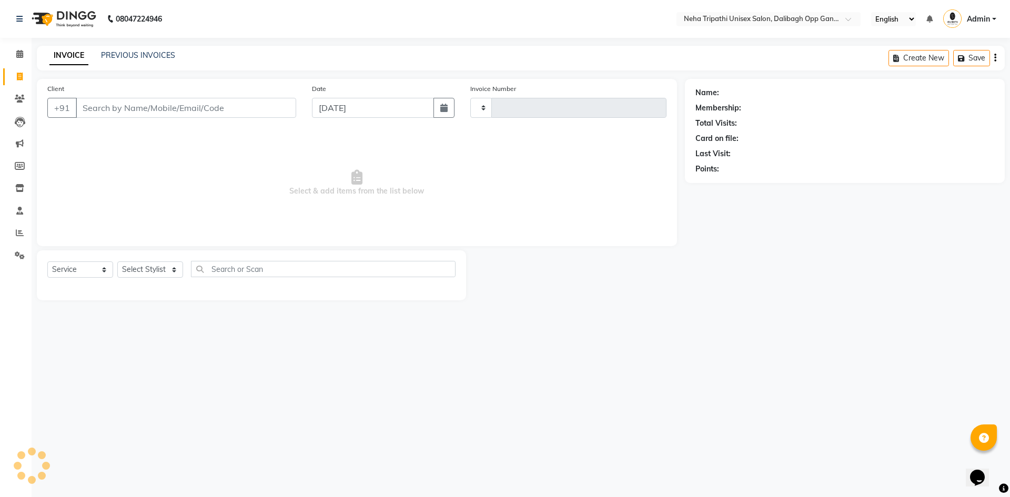
type input "1099"
select select "6624"
click at [89, 100] on input "Client" at bounding box center [186, 108] width 220 height 20
click at [91, 102] on input "Client" at bounding box center [186, 108] width 220 height 20
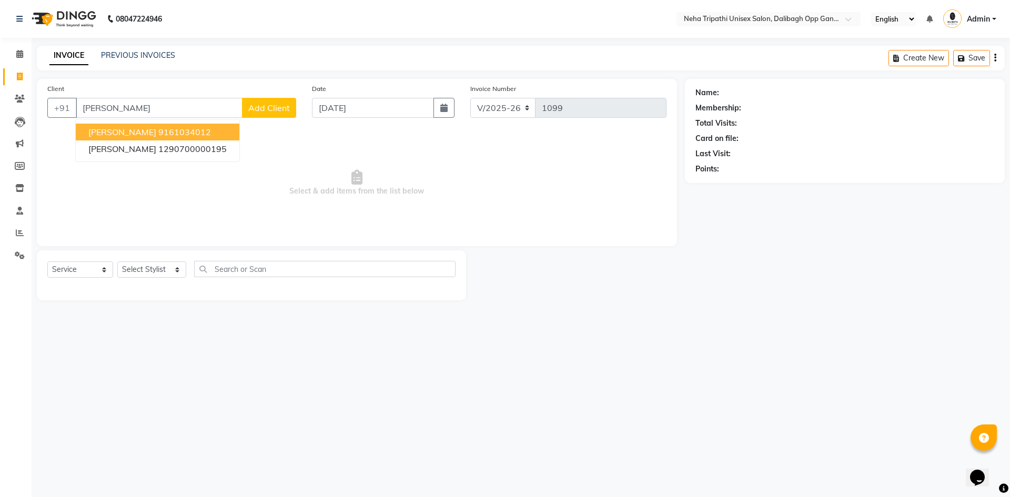
type input "[PERSON_NAME]"
click at [12, 95] on span at bounding box center [20, 99] width 18 height 12
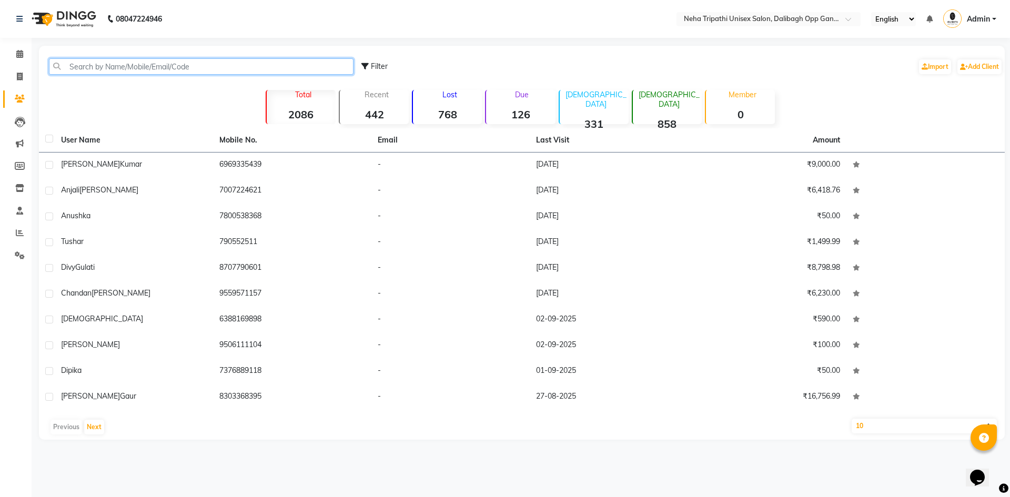
click at [75, 68] on input "text" at bounding box center [201, 66] width 305 height 16
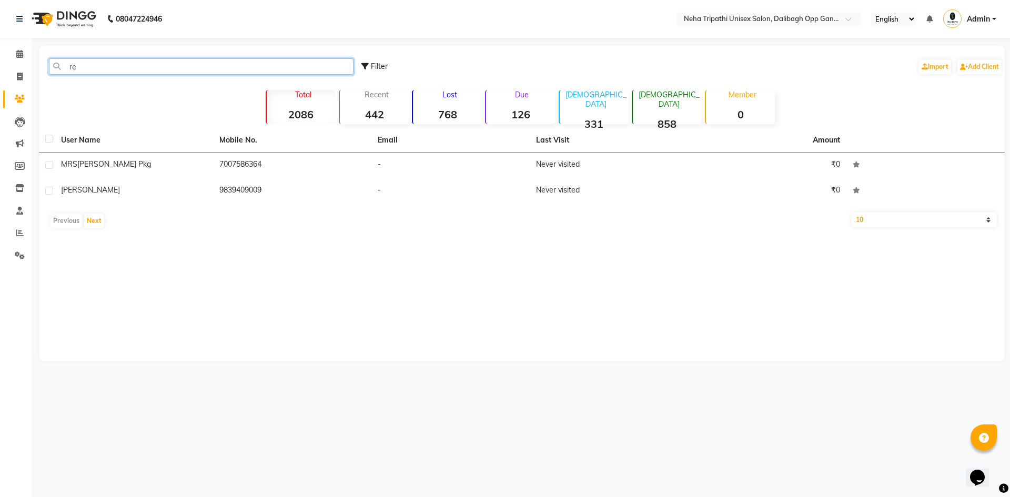
type input "r"
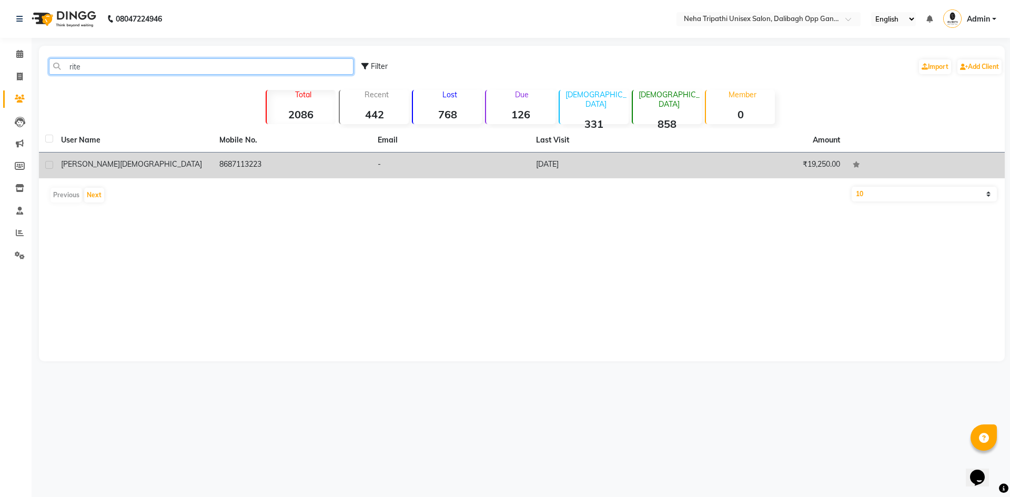
type input "rite"
click at [255, 157] on td "8687113223" at bounding box center [292, 166] width 158 height 26
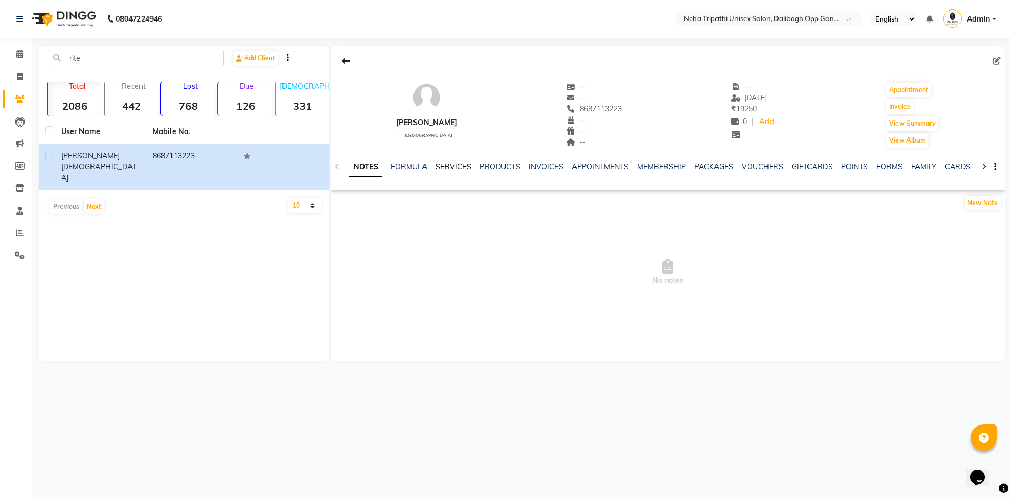
click at [456, 163] on link "SERVICES" at bounding box center [454, 166] width 36 height 9
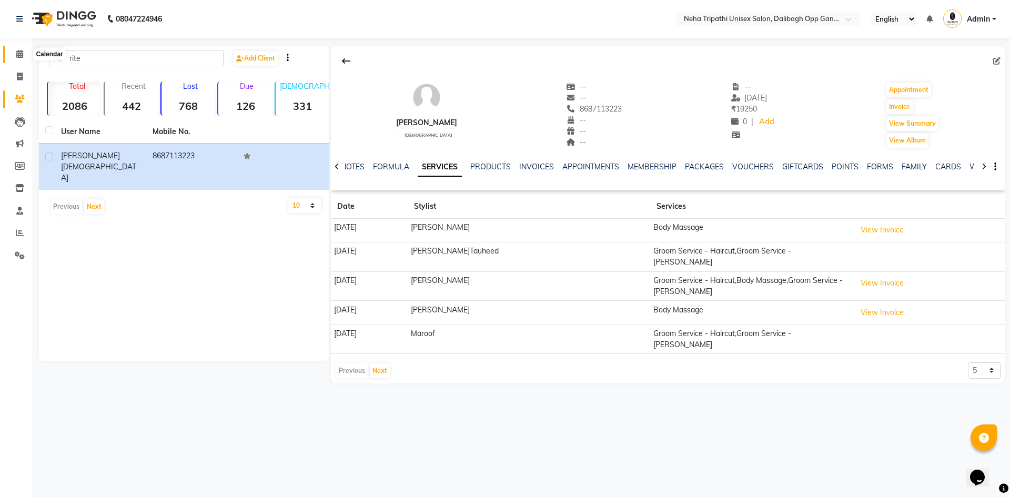
click at [16, 56] on icon at bounding box center [19, 54] width 7 height 8
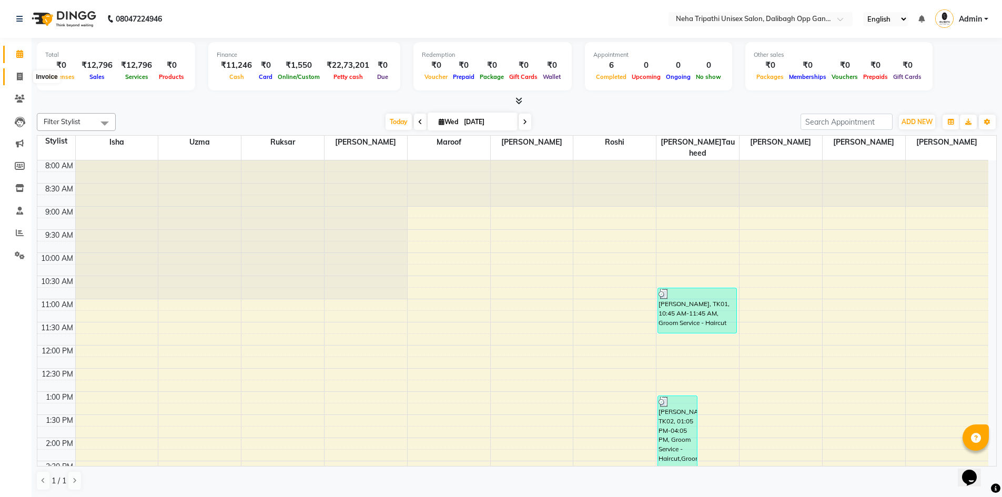
click at [21, 77] on icon at bounding box center [20, 77] width 6 height 8
select select "service"
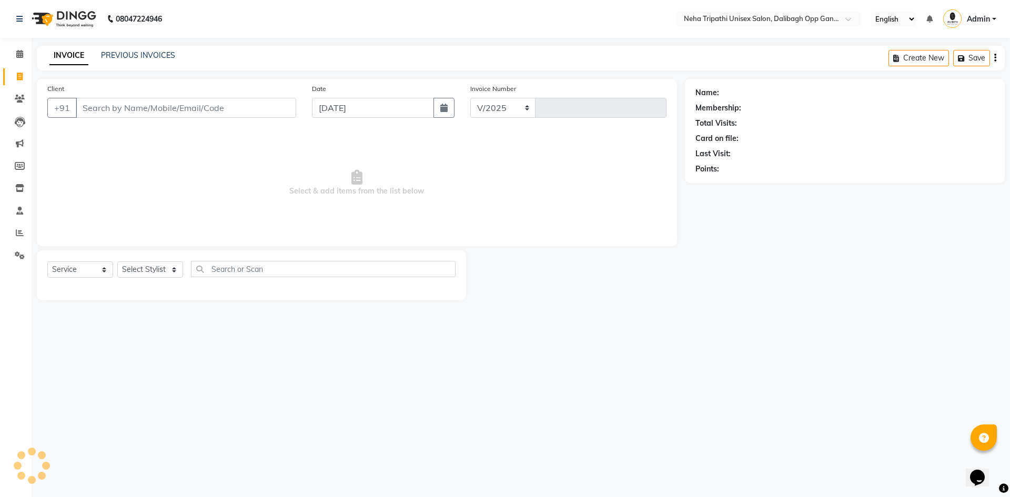
select select "6624"
type input "1099"
